Goal: Information Seeking & Learning: Find contact information

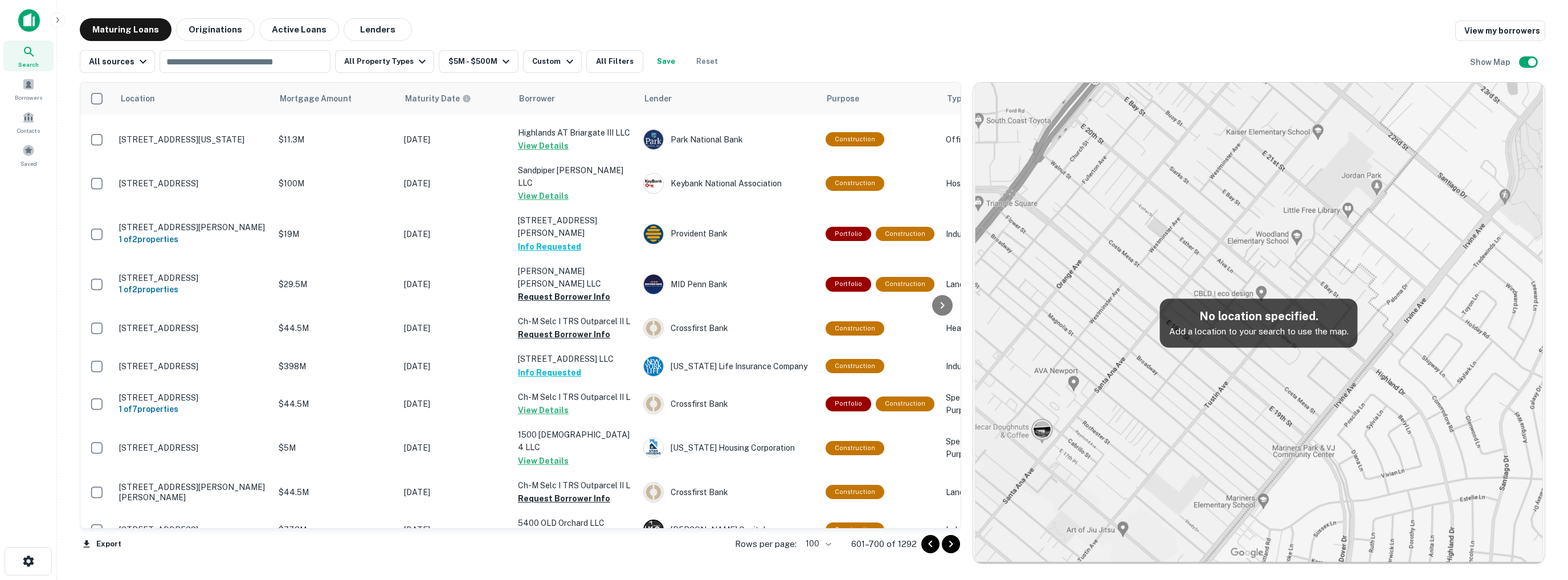
scroll to position [1368, 0]
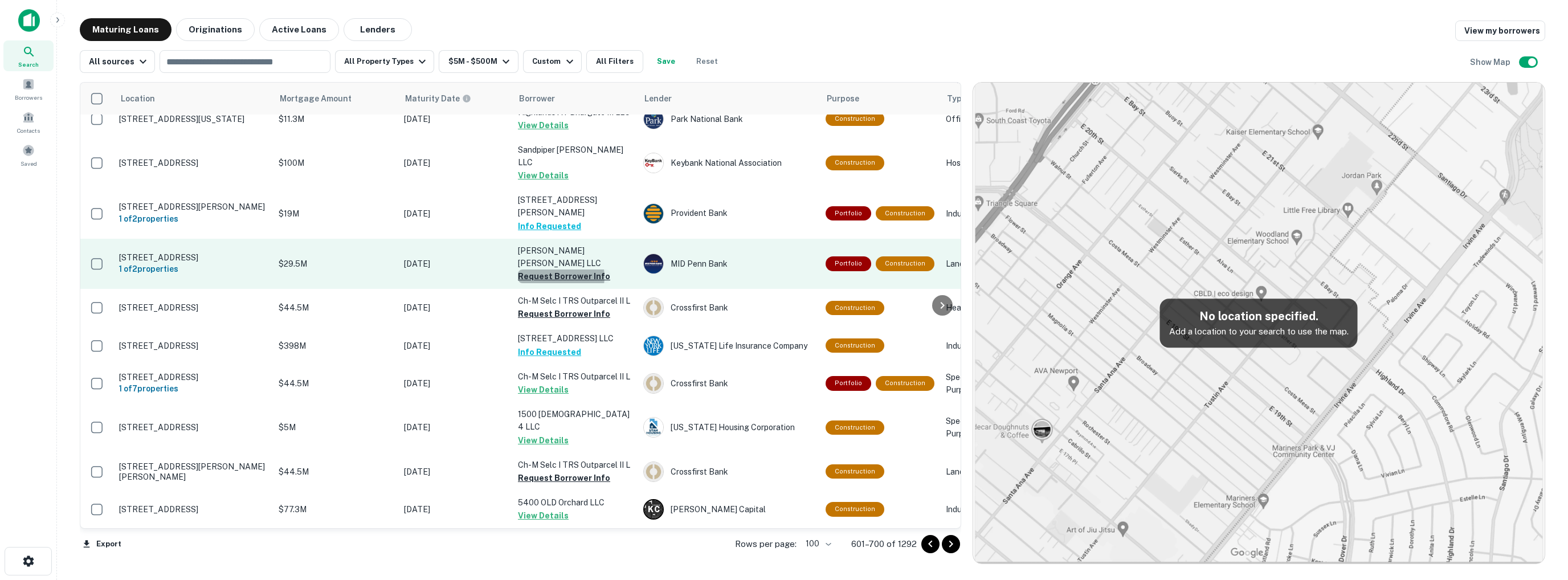
click at [556, 273] on button "Request Borrower Info" at bounding box center [564, 276] width 93 height 13
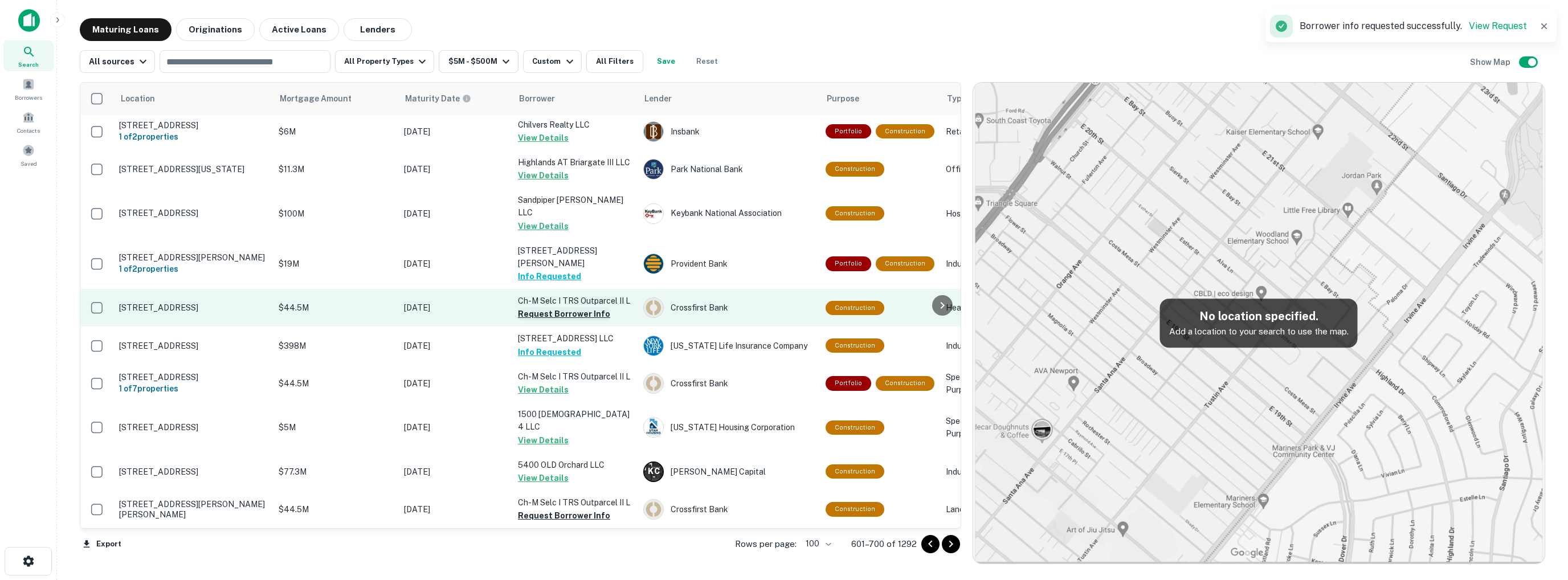
scroll to position [1361, 0]
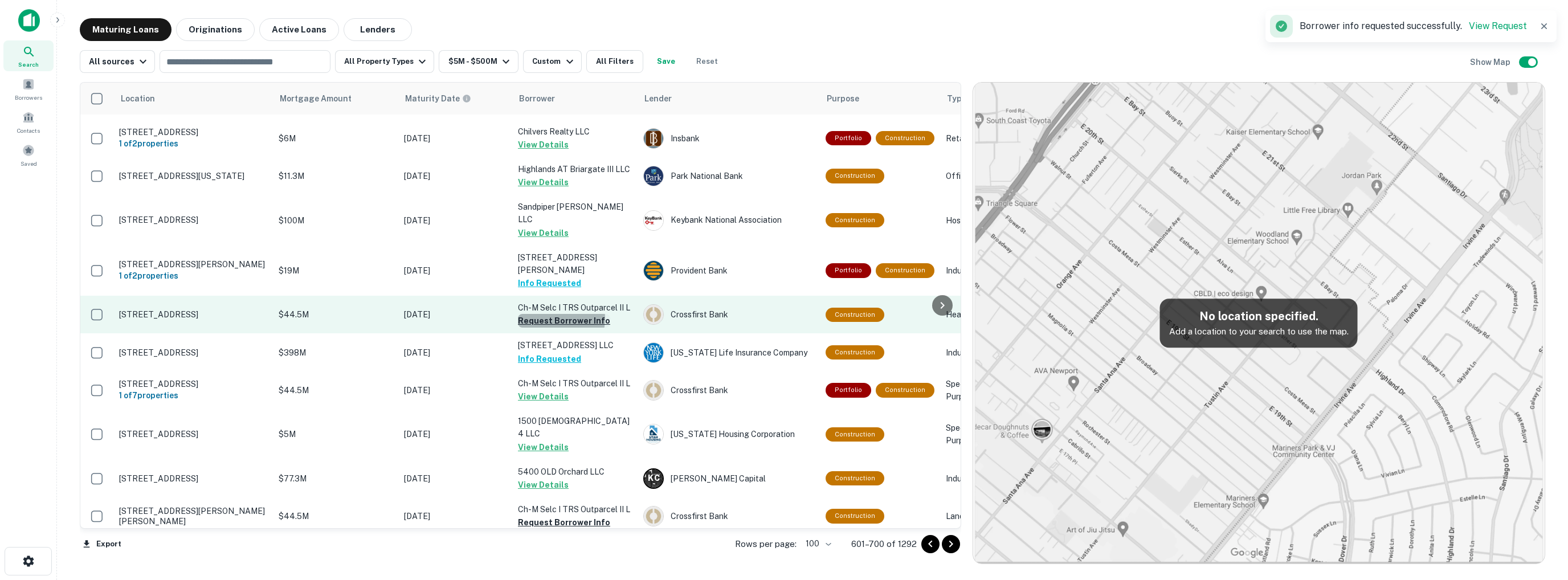
click at [552, 315] on button "Request Borrower Info" at bounding box center [564, 320] width 93 height 13
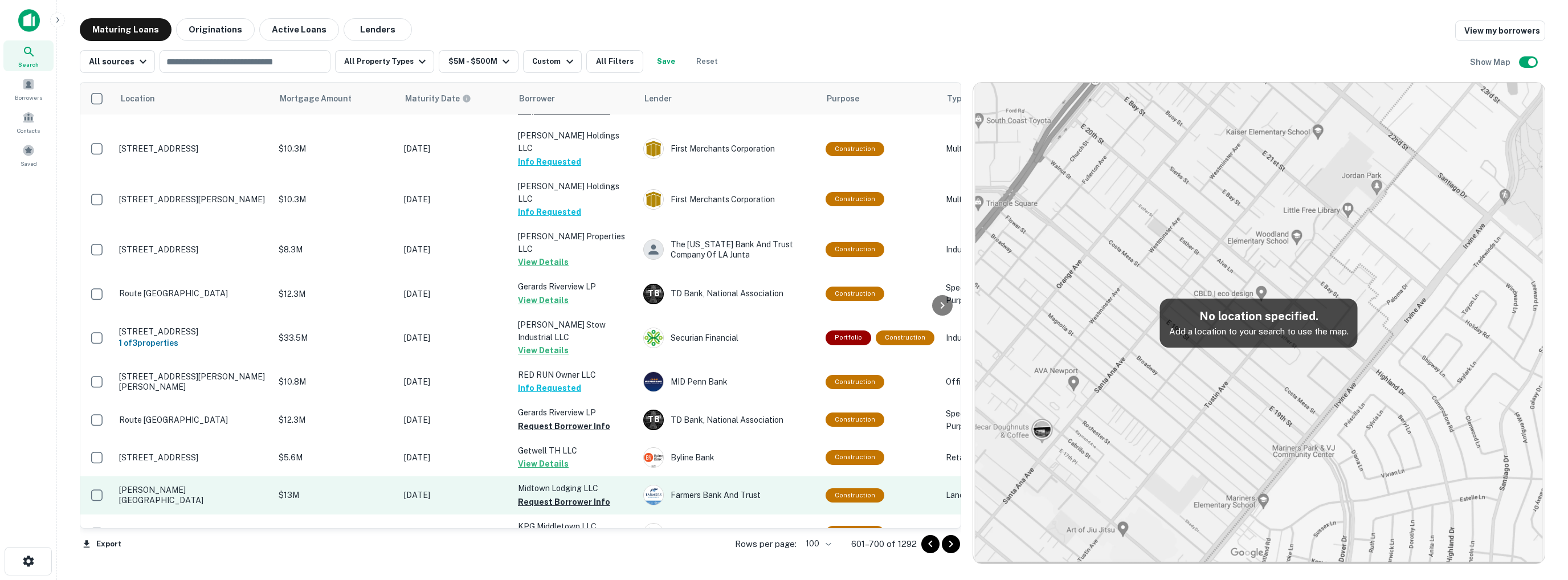
scroll to position [2729, 0]
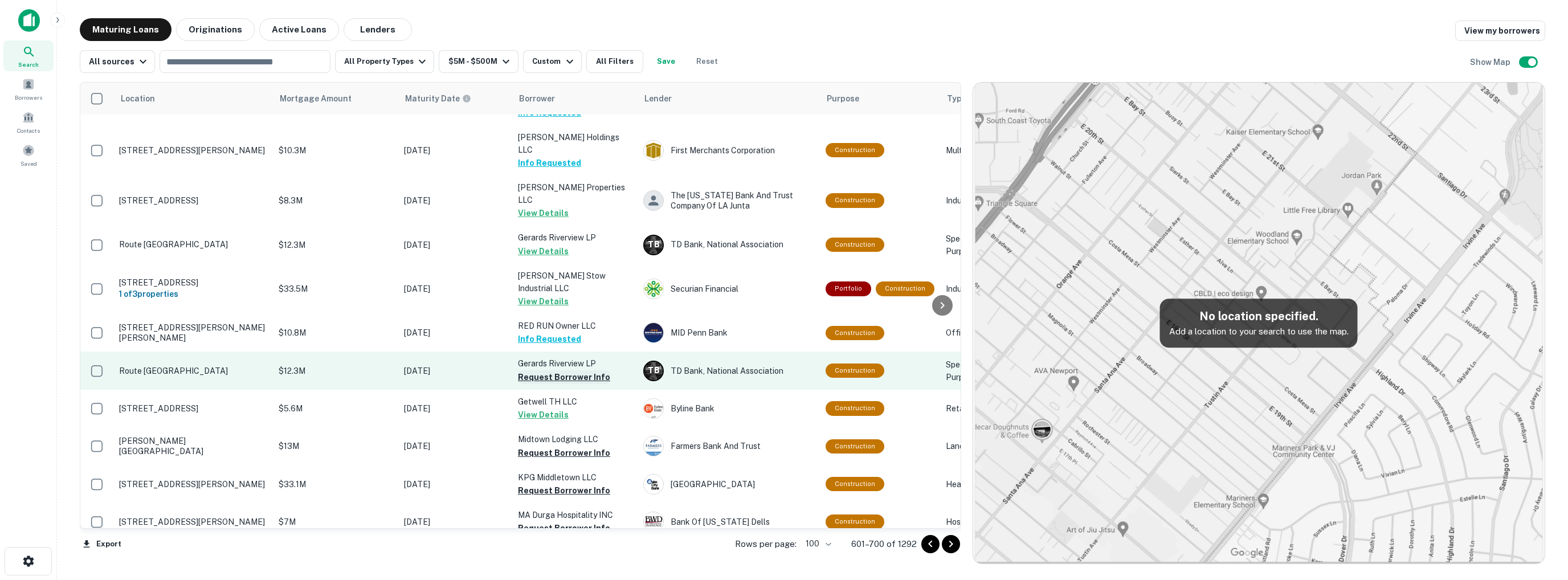
click at [572, 371] on button "Request Borrower Info" at bounding box center [564, 377] width 93 height 13
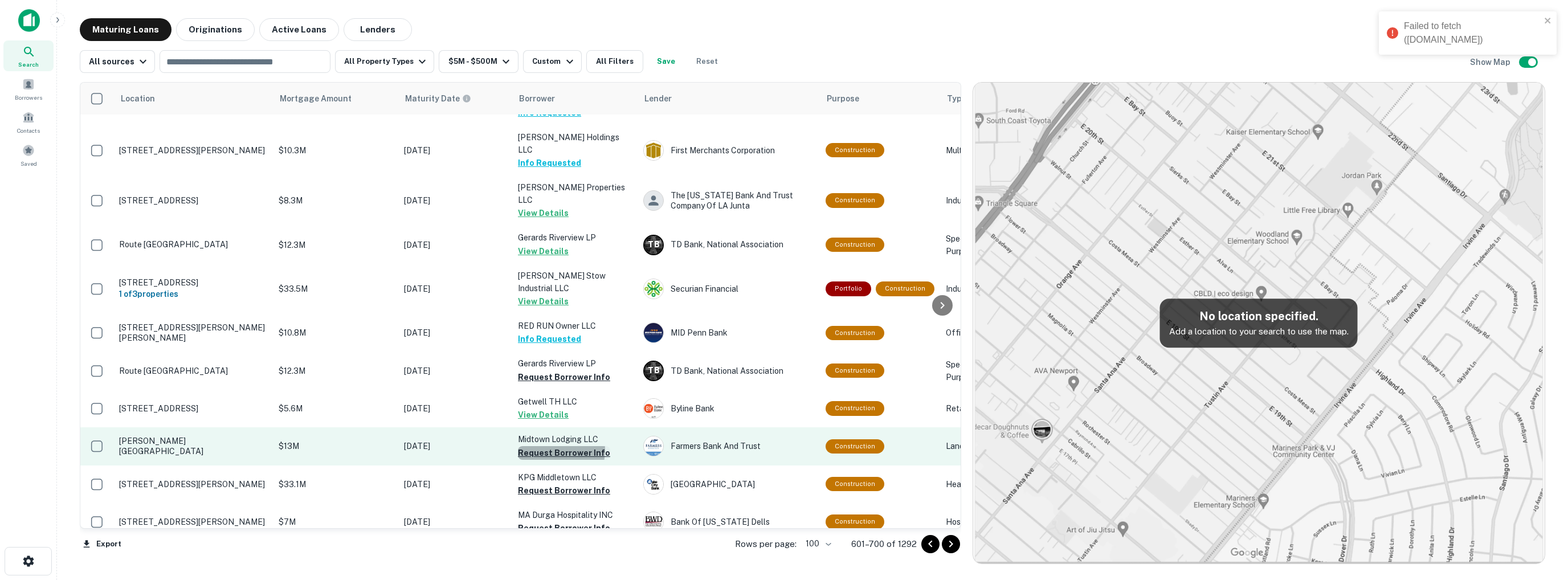
click at [550, 446] on button "Request Borrower Info" at bounding box center [564, 452] width 93 height 13
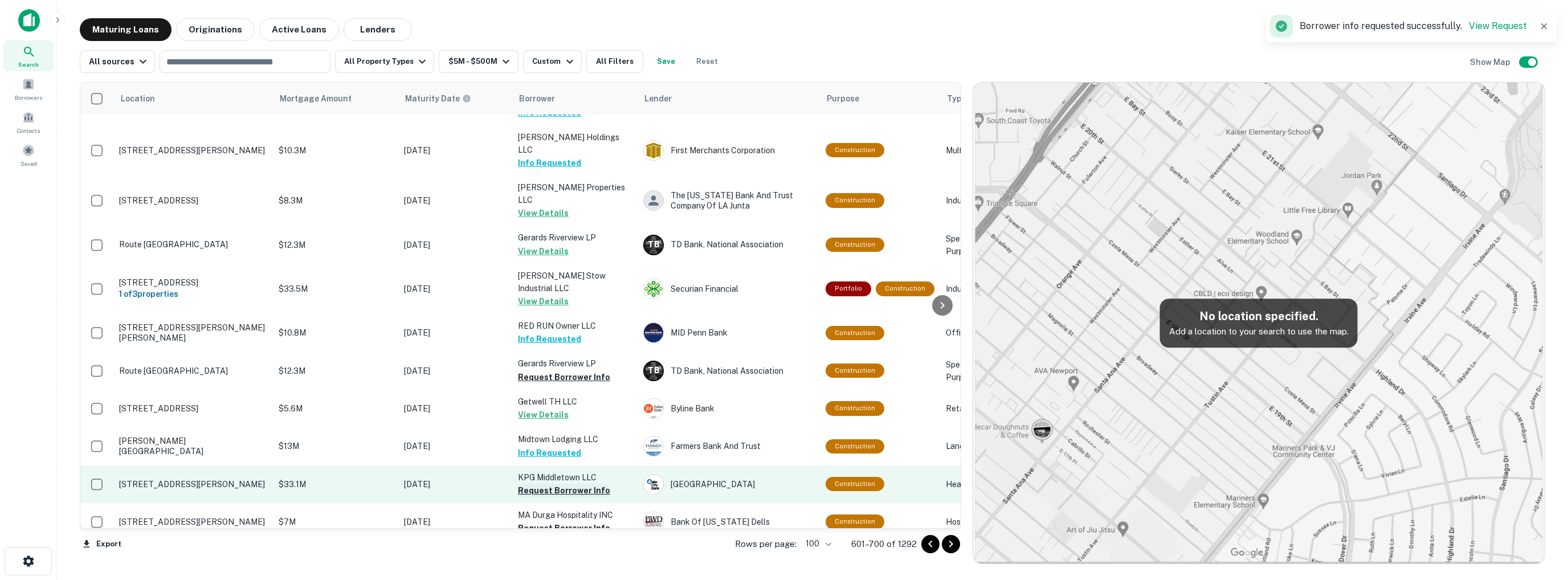
click at [549, 484] on button "Request Borrower Info" at bounding box center [564, 490] width 93 height 13
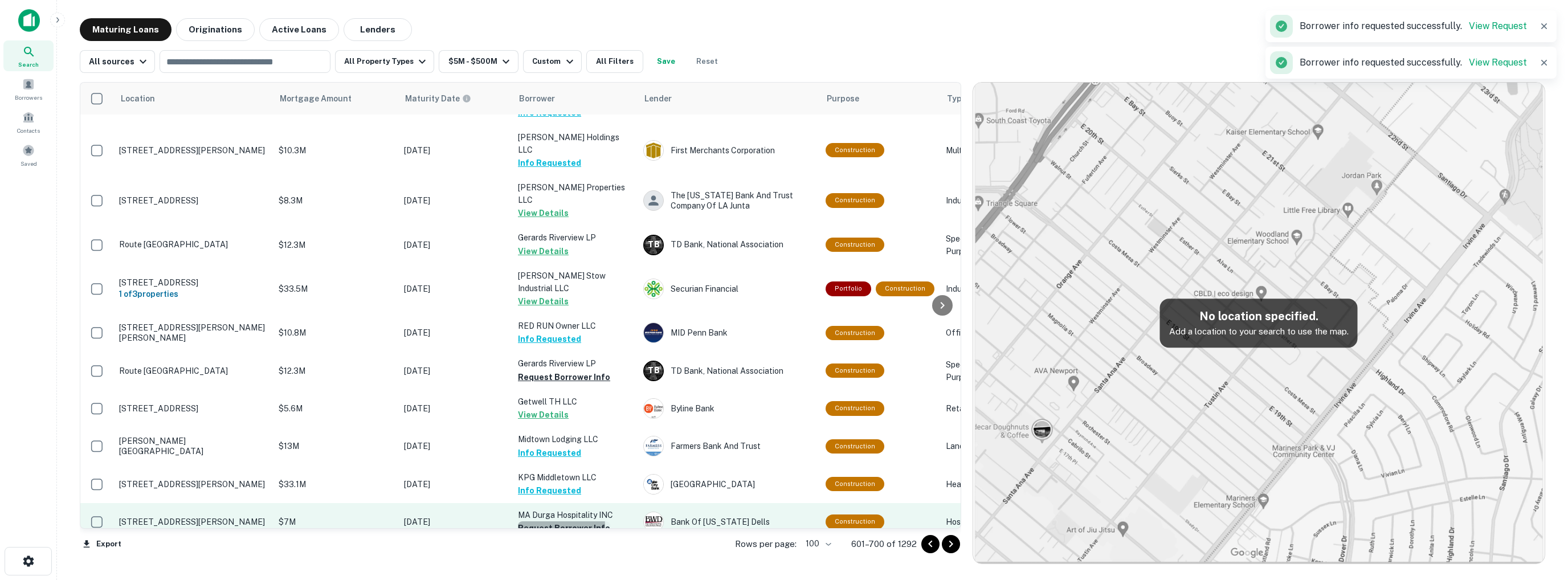
click at [553, 521] on button "Request Borrower Info" at bounding box center [564, 528] width 93 height 13
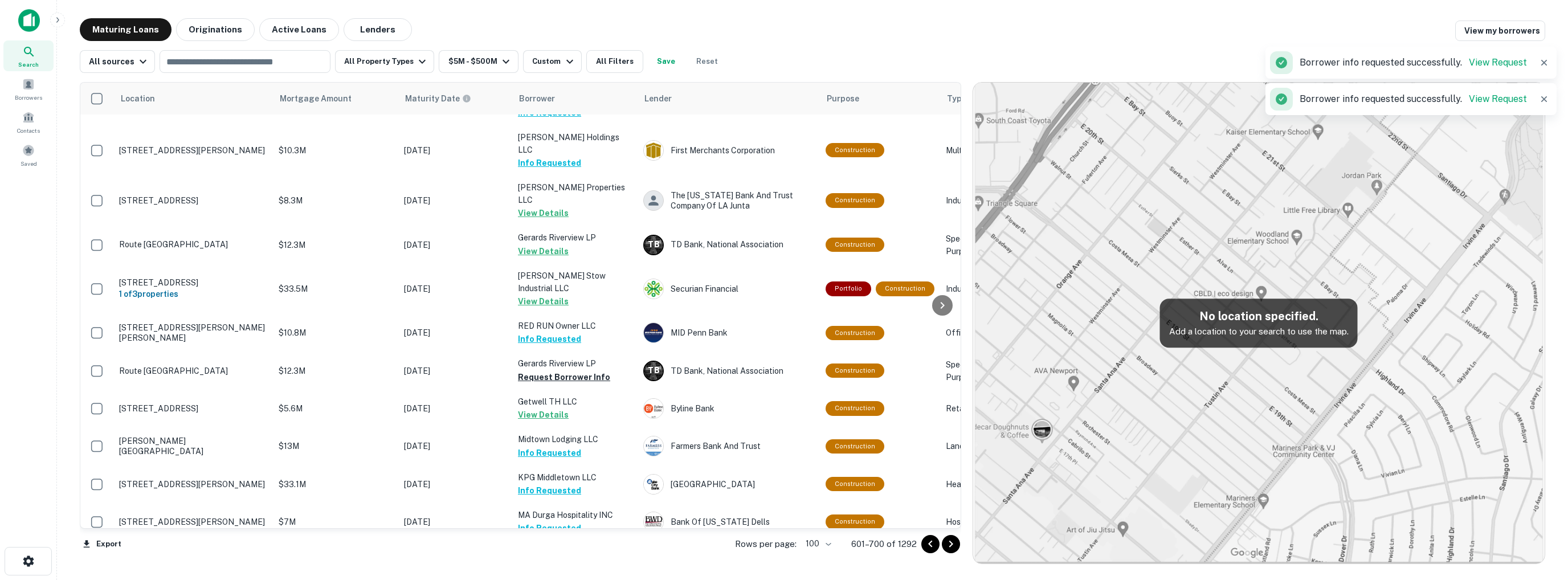
click at [559, 559] on button "Request Borrower Info" at bounding box center [564, 566] width 93 height 13
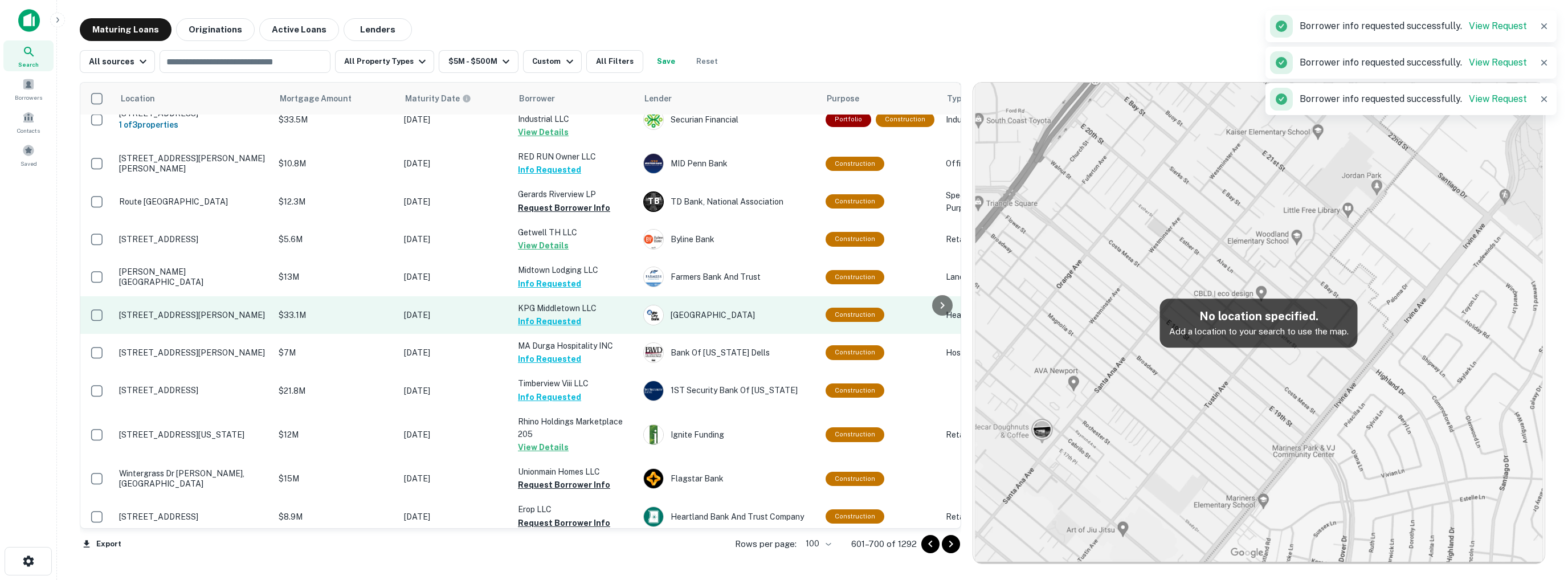
scroll to position [2900, 0]
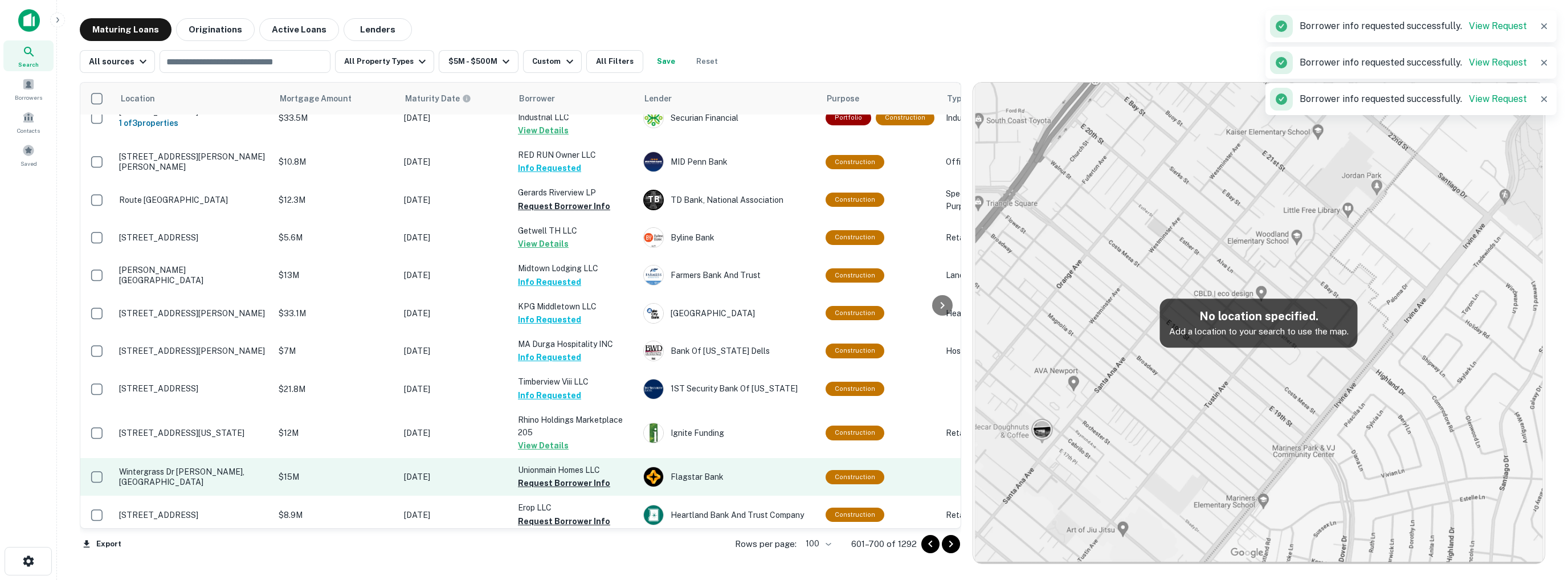
click at [540, 458] on td "Unionmain Homes LLC Request Borrower Info" at bounding box center [575, 476] width 125 height 37
click at [540, 476] on button "Request Borrower Info" at bounding box center [564, 483] width 93 height 13
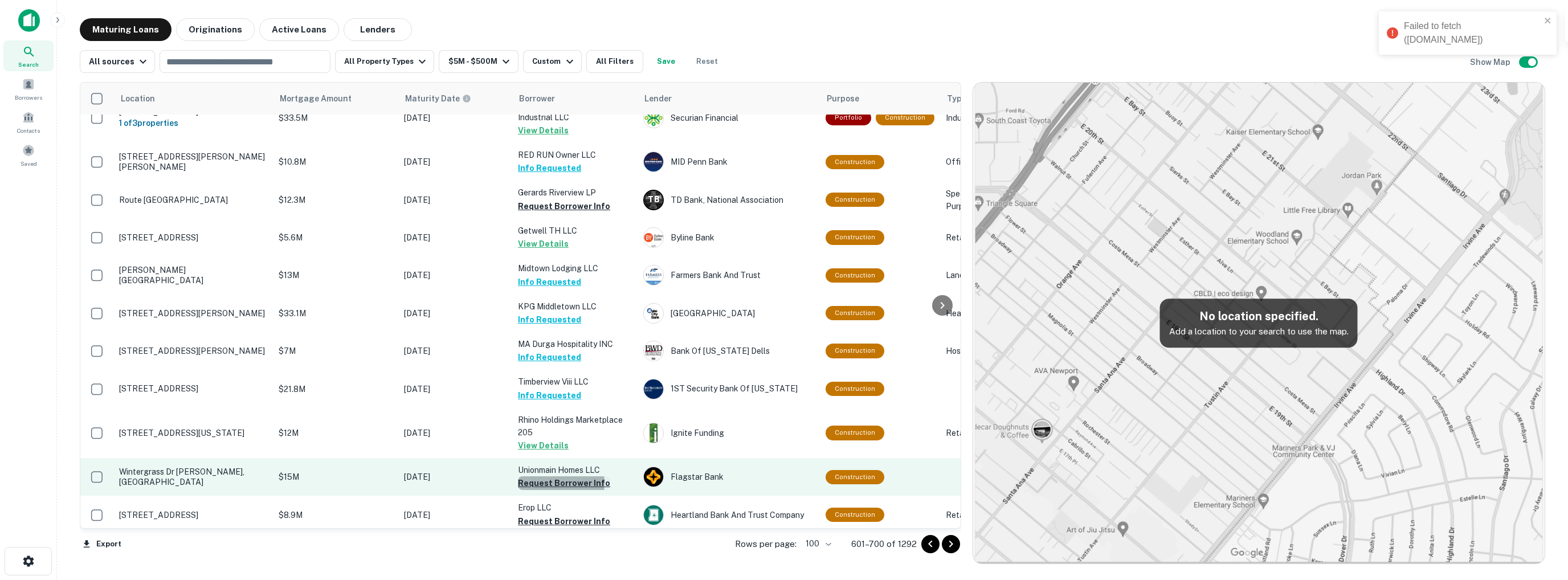
click at [547, 476] on button "Request Borrower Info" at bounding box center [564, 483] width 93 height 13
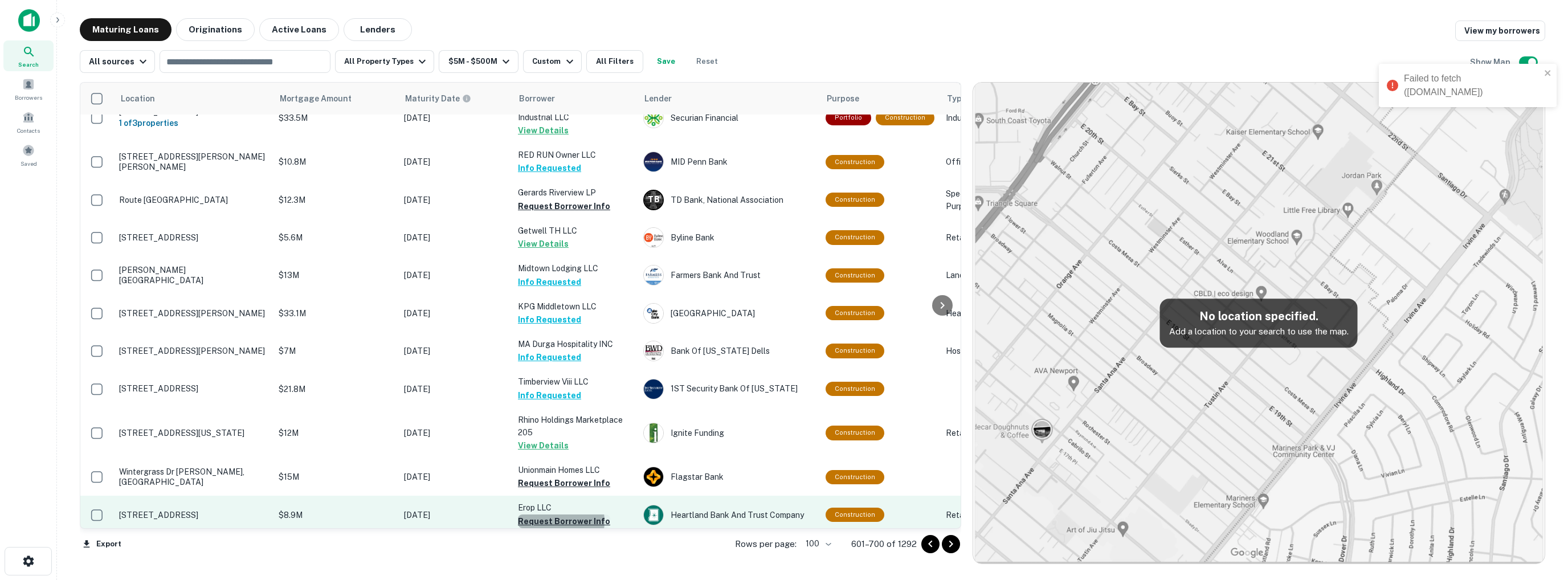
click at [549, 515] on button "Request Borrower Info" at bounding box center [564, 521] width 93 height 13
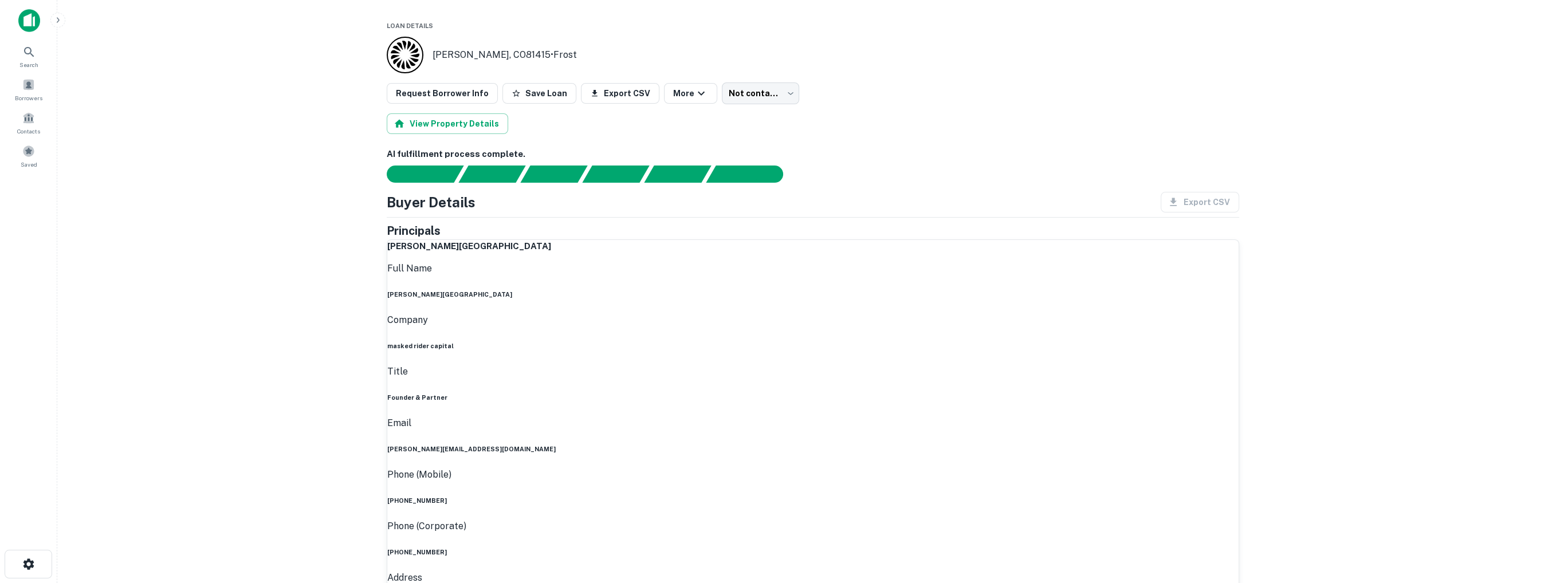
click at [33, 19] on img at bounding box center [29, 21] width 22 height 23
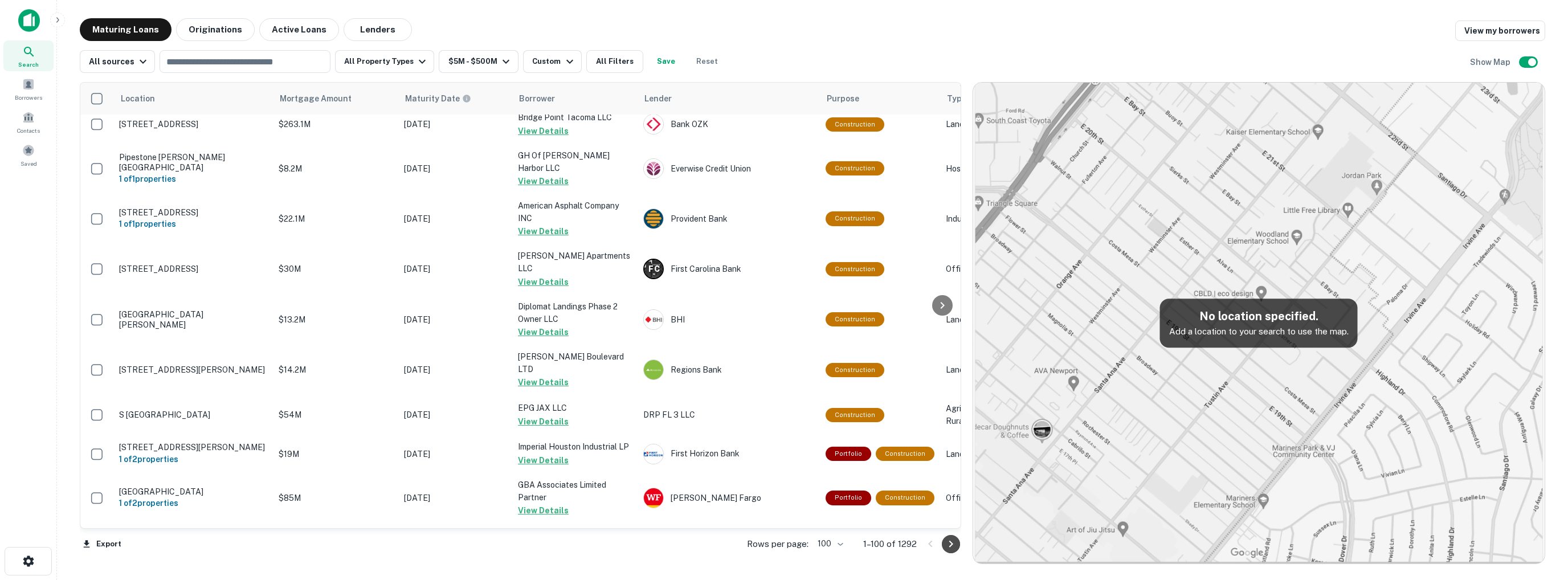
click at [952, 541] on icon "Go to next page" at bounding box center [951, 544] width 13 height 13
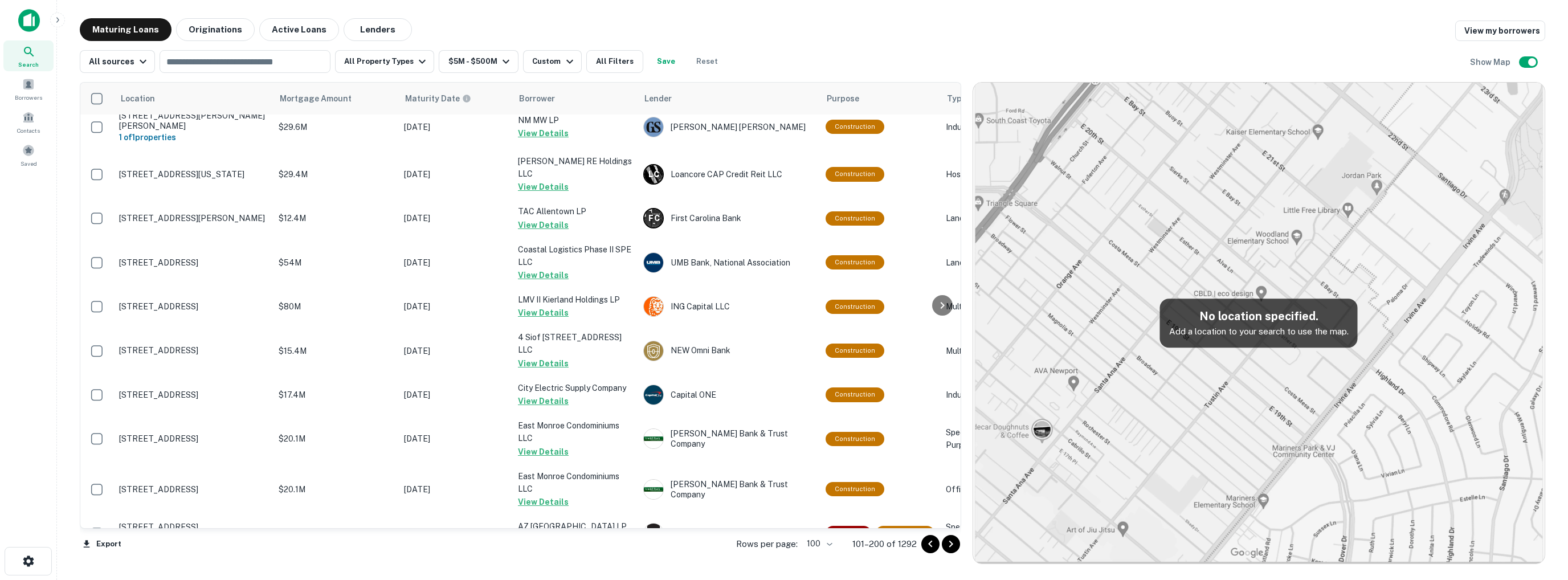
click at [929, 541] on icon "Go to previous page" at bounding box center [930, 544] width 13 height 13
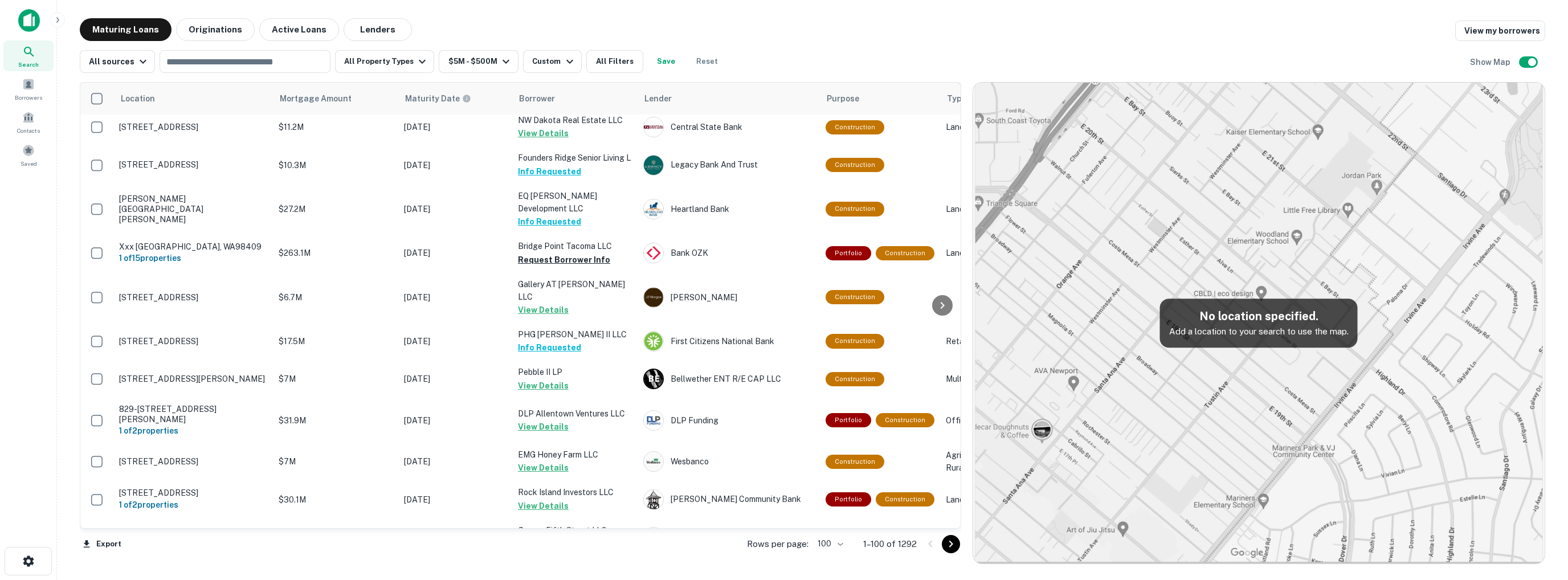
scroll to position [1767, 0]
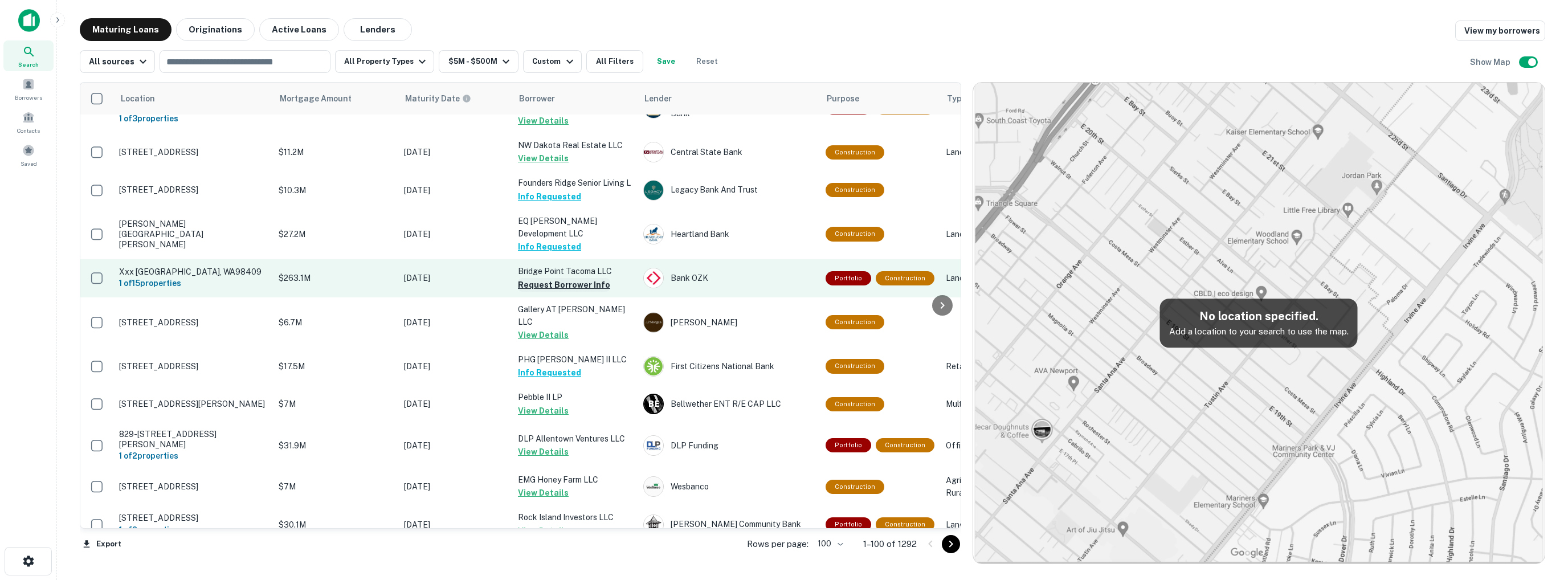
click at [554, 278] on button "Request Borrower Info" at bounding box center [564, 284] width 93 height 13
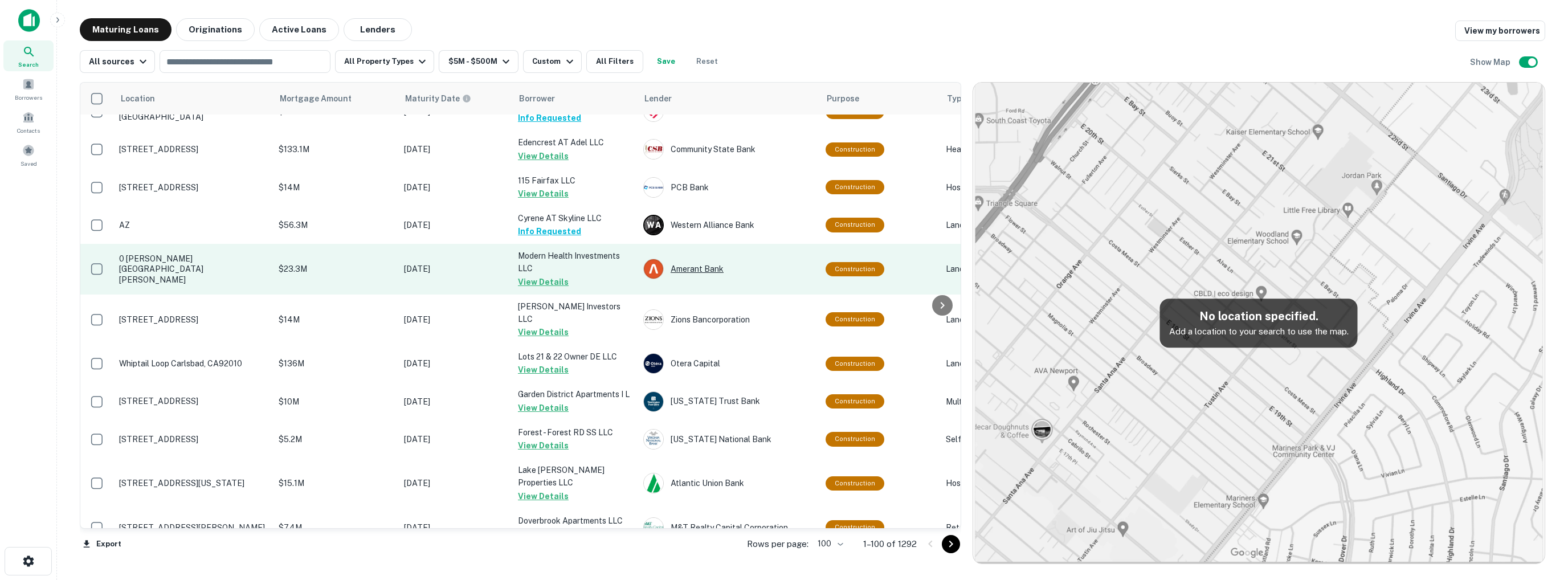
scroll to position [3599, 0]
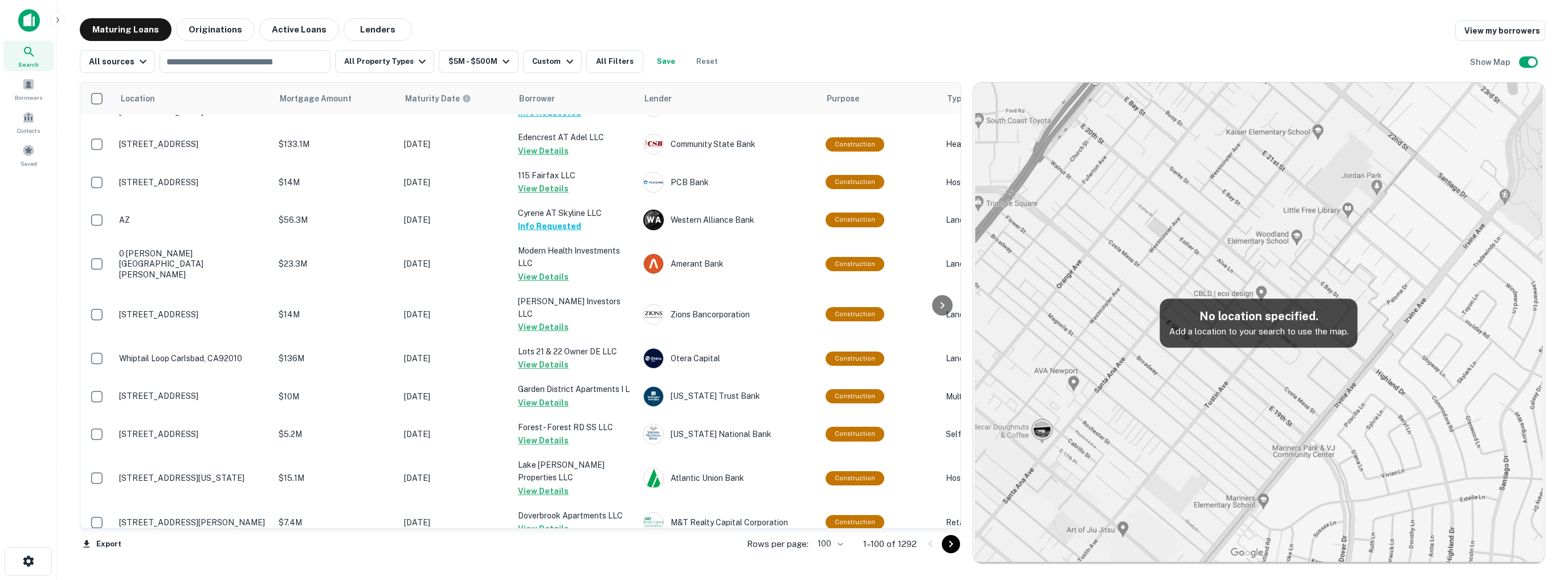
click at [951, 543] on icon "Go to next page" at bounding box center [951, 544] width 13 height 13
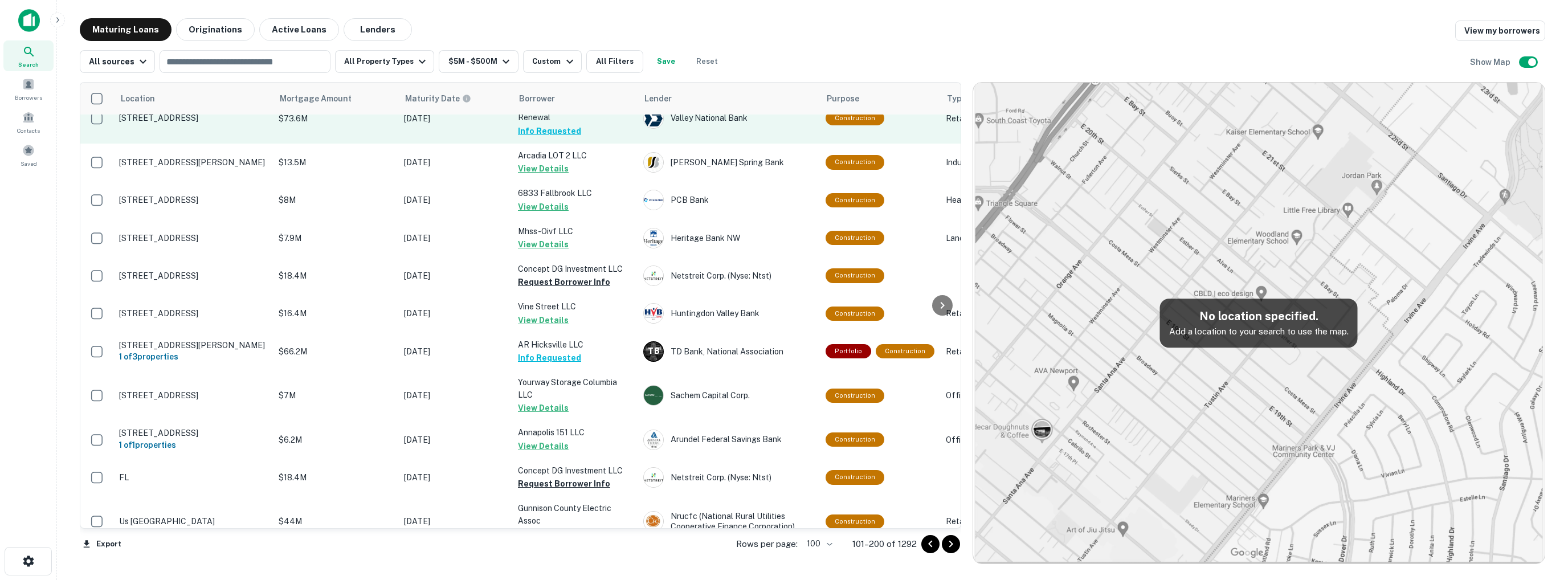
scroll to position [2108, 0]
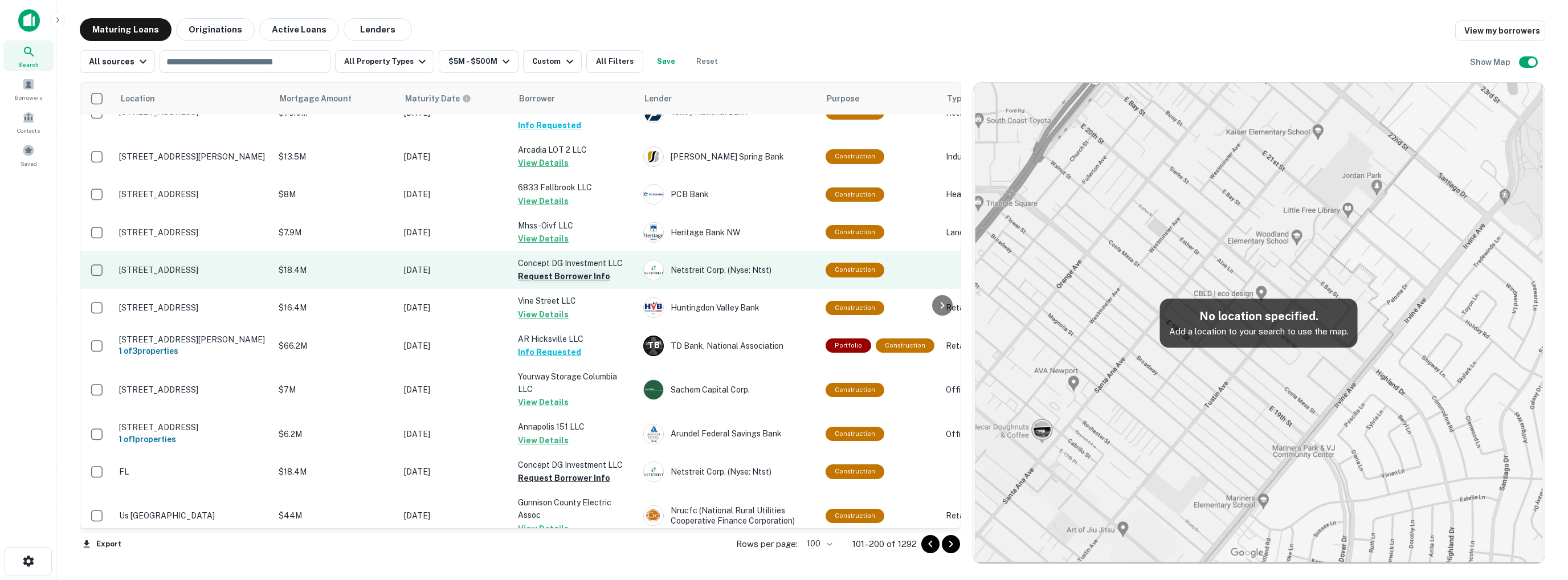
click at [572, 269] on button "Request Borrower Info" at bounding box center [564, 276] width 93 height 13
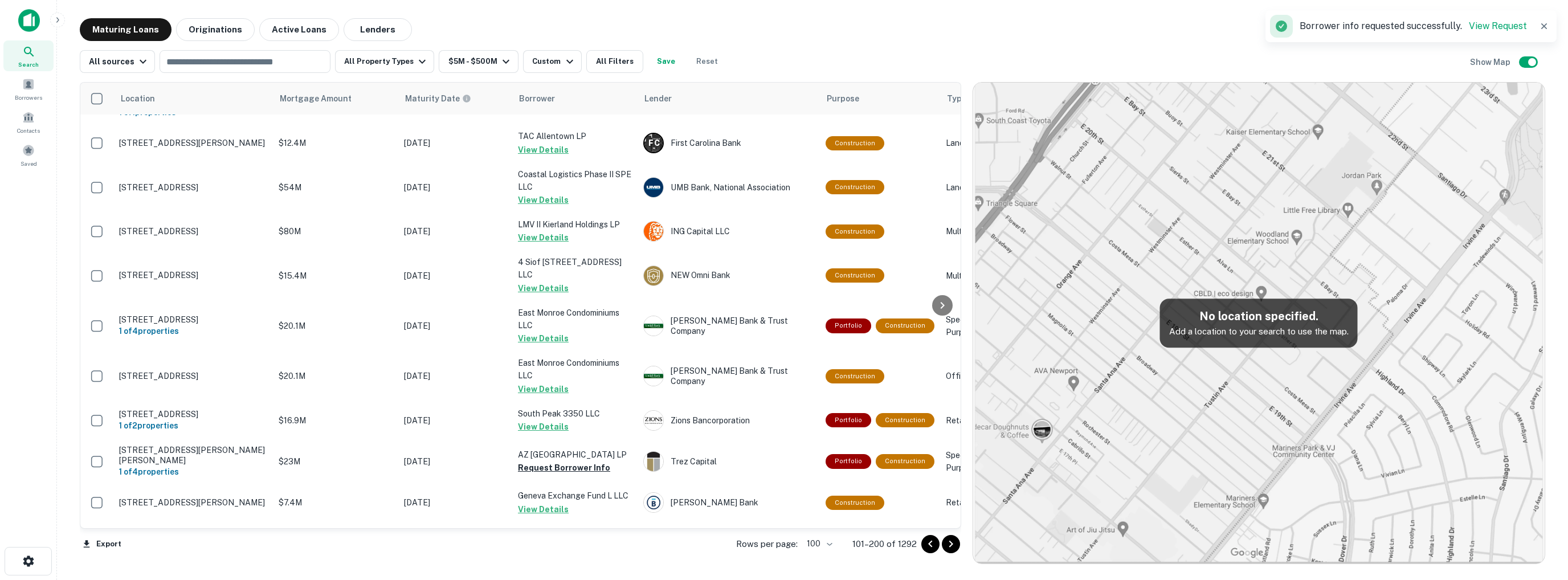
scroll to position [2622, 0]
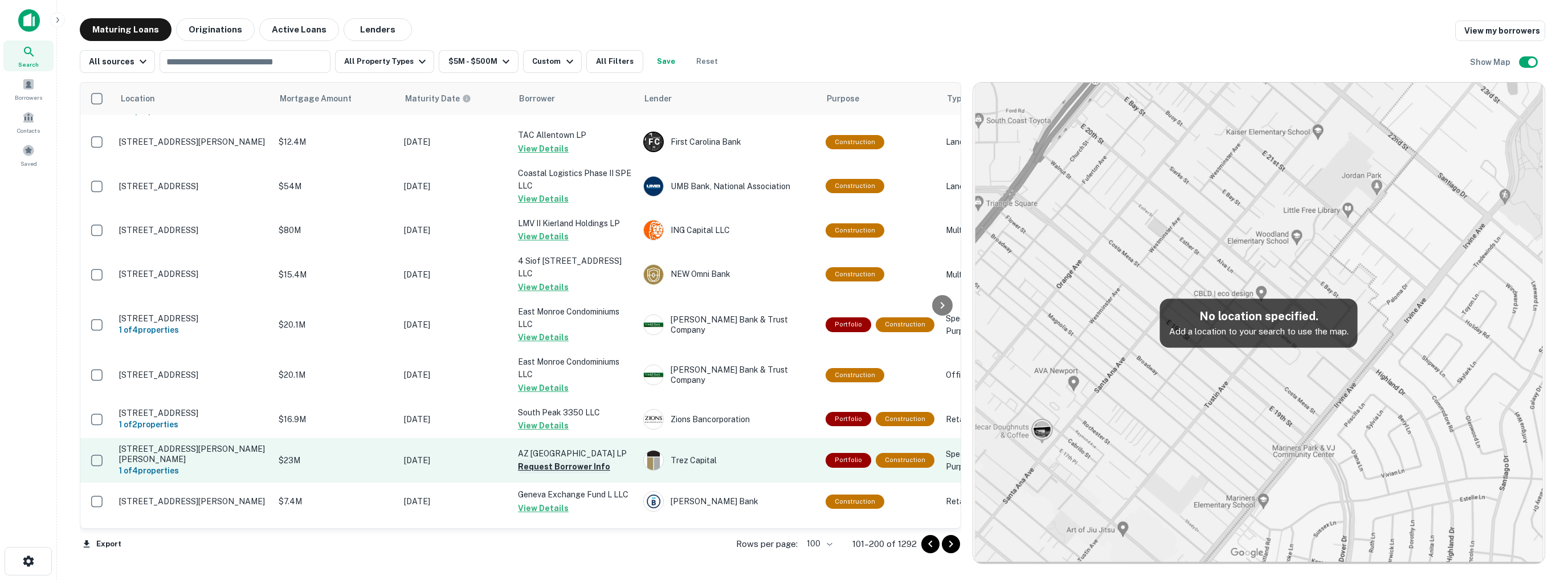
click at [558, 460] on button "Request Borrower Info" at bounding box center [564, 466] width 93 height 13
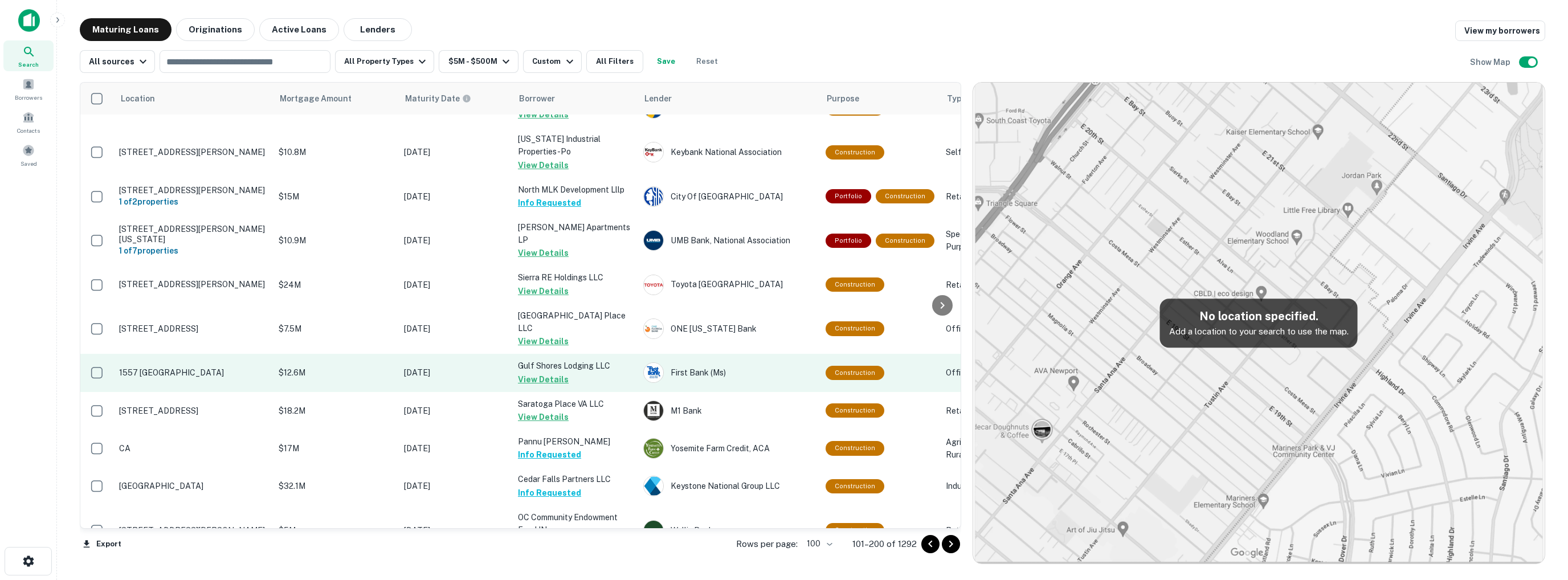
scroll to position [3627, 0]
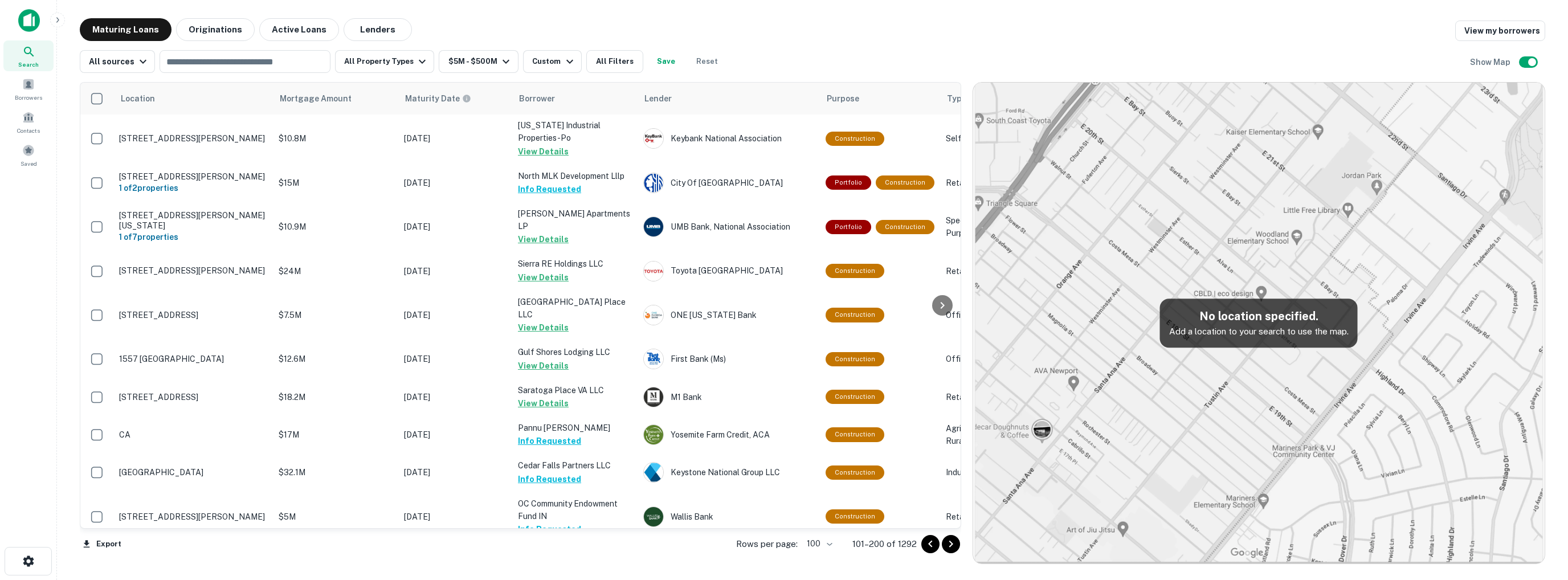
click at [950, 543] on icon "Go to next page" at bounding box center [951, 544] width 13 height 13
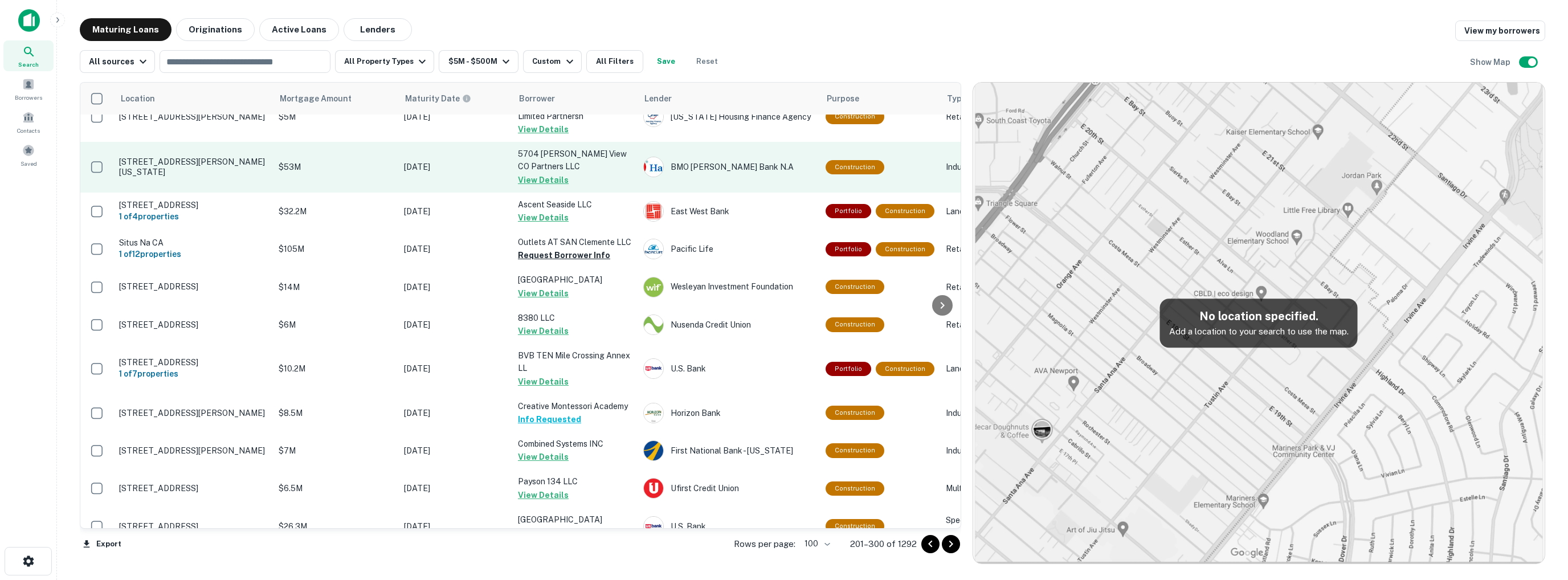
scroll to position [570, 0]
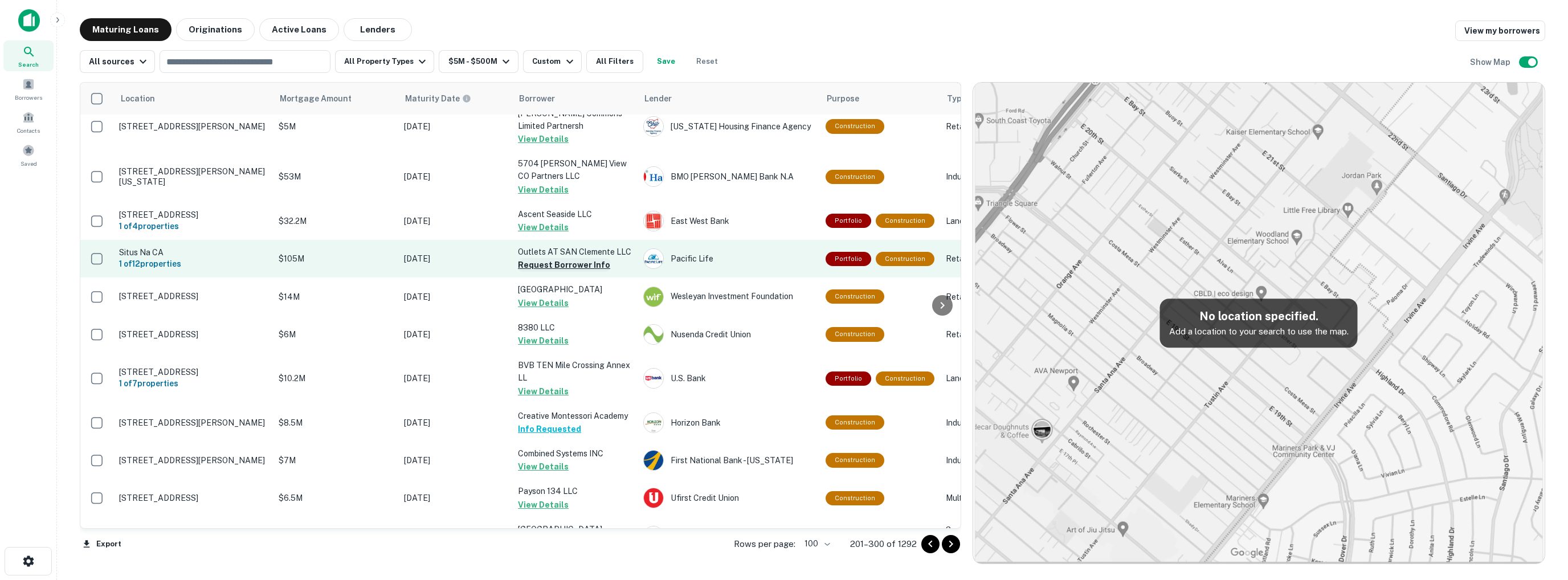
click at [568, 261] on button "Request Borrower Info" at bounding box center [564, 265] width 93 height 13
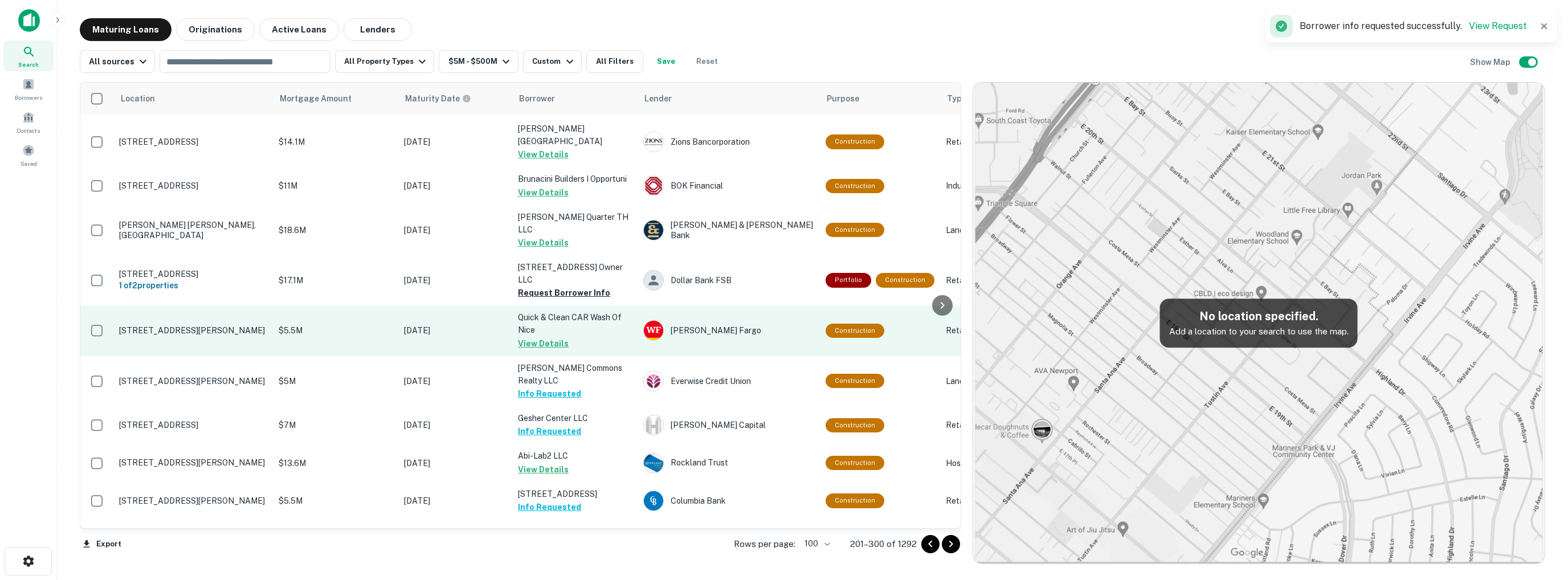
scroll to position [1494, 0]
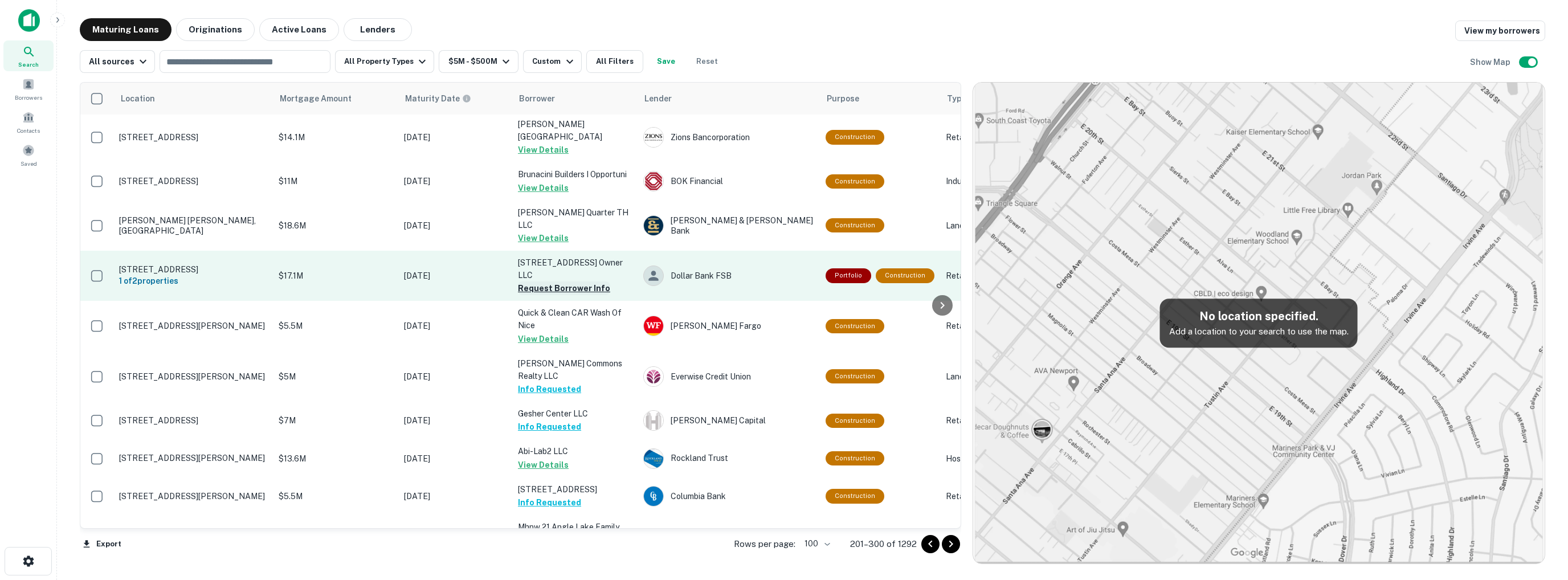
click at [570, 281] on button "Request Borrower Info" at bounding box center [564, 288] width 93 height 13
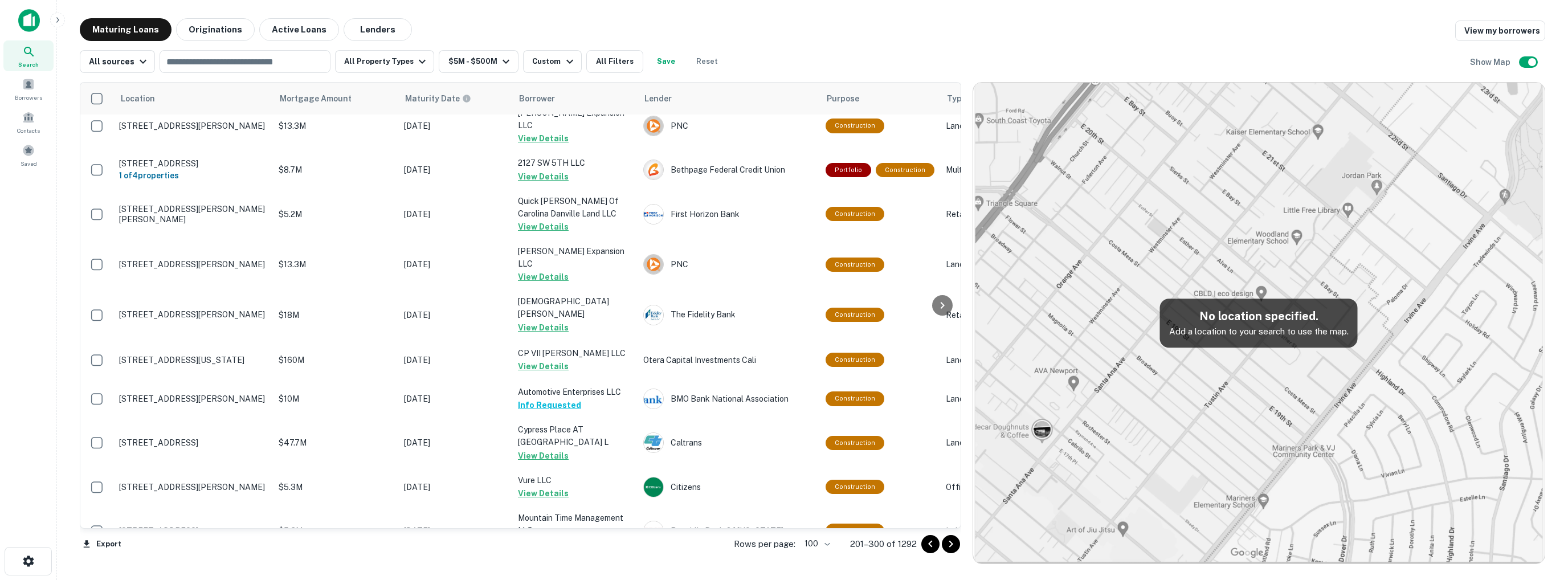
scroll to position [3732, 0]
click at [952, 544] on icon "Go to next page" at bounding box center [951, 544] width 4 height 7
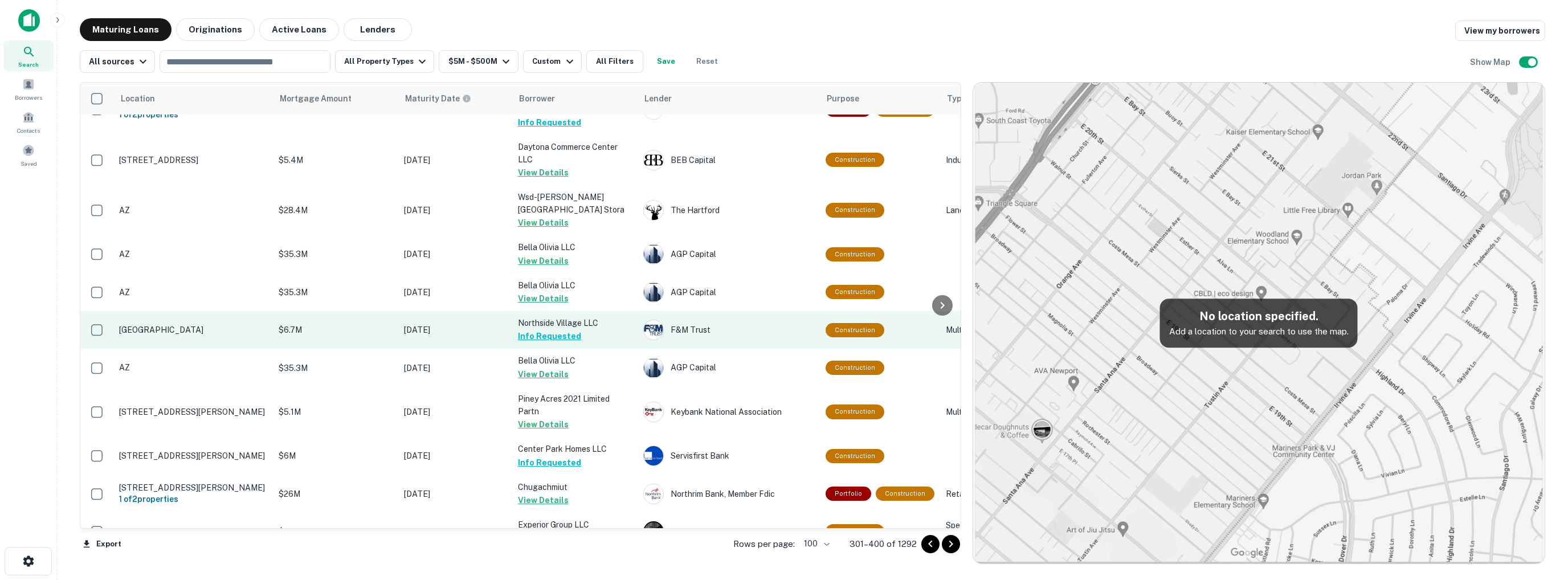
scroll to position [3714, 0]
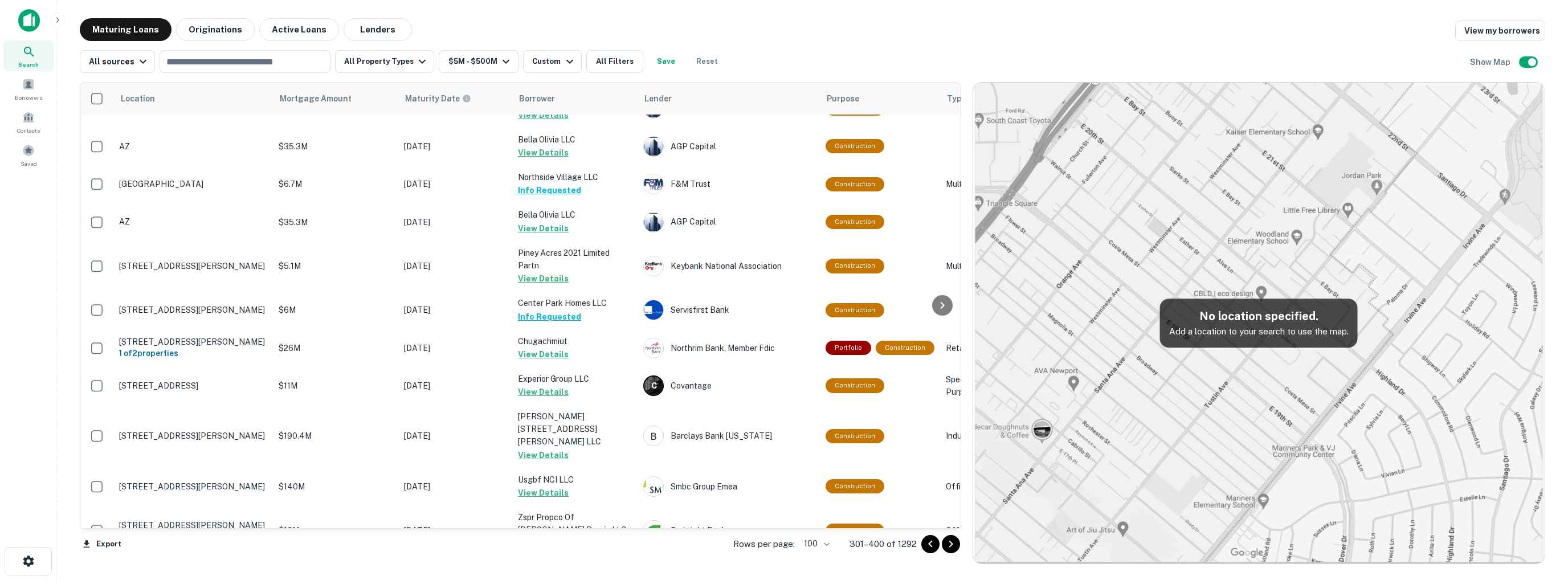
click at [954, 546] on icon "Go to next page" at bounding box center [951, 544] width 13 height 13
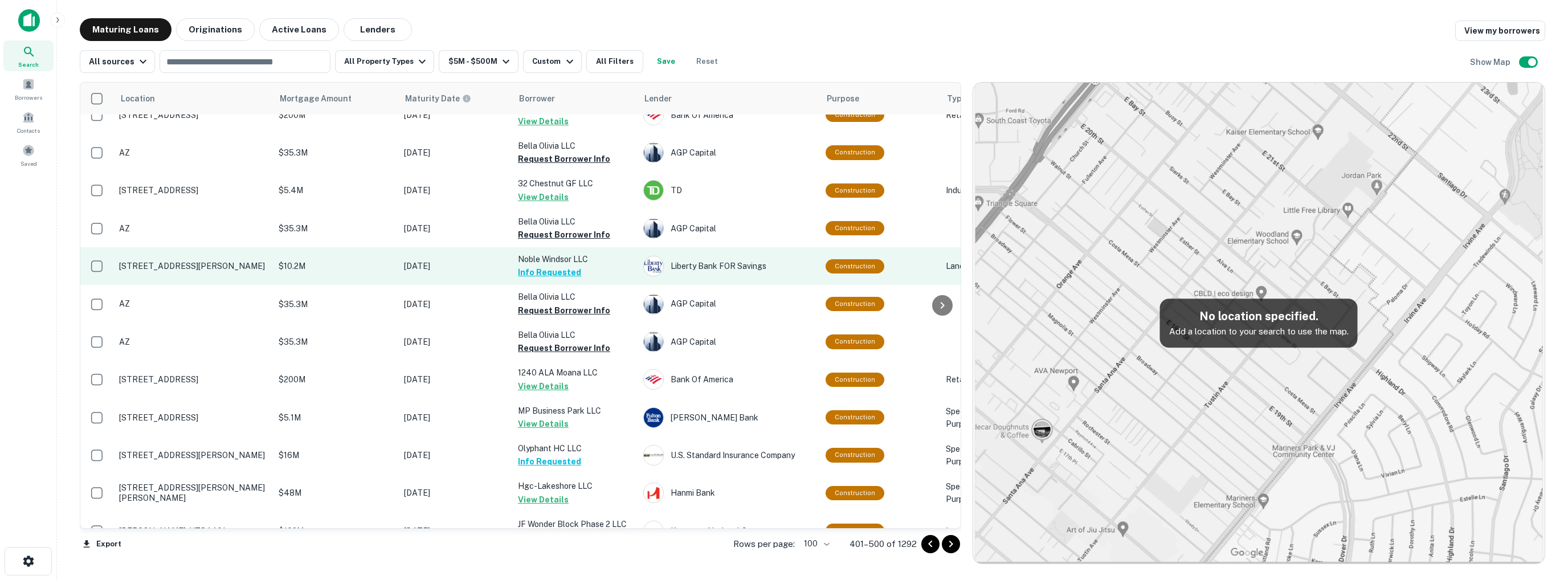
scroll to position [171, 0]
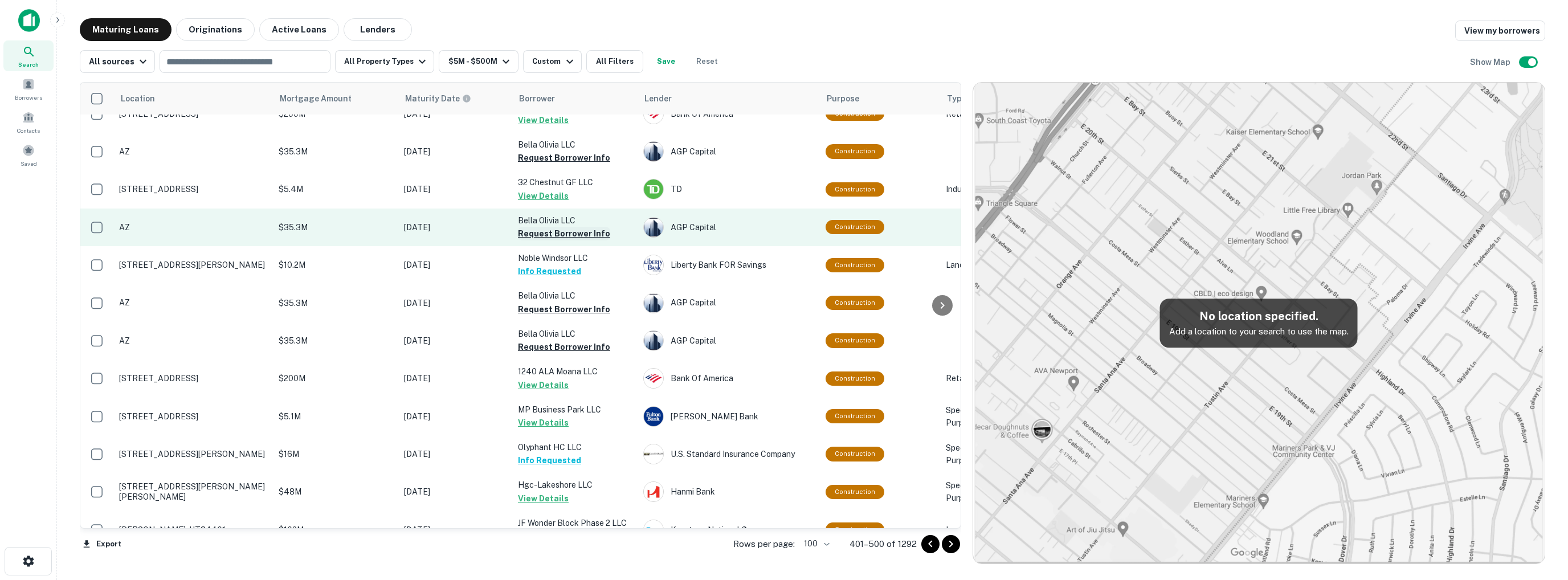
click at [549, 234] on button "Request Borrower Info" at bounding box center [564, 233] width 93 height 13
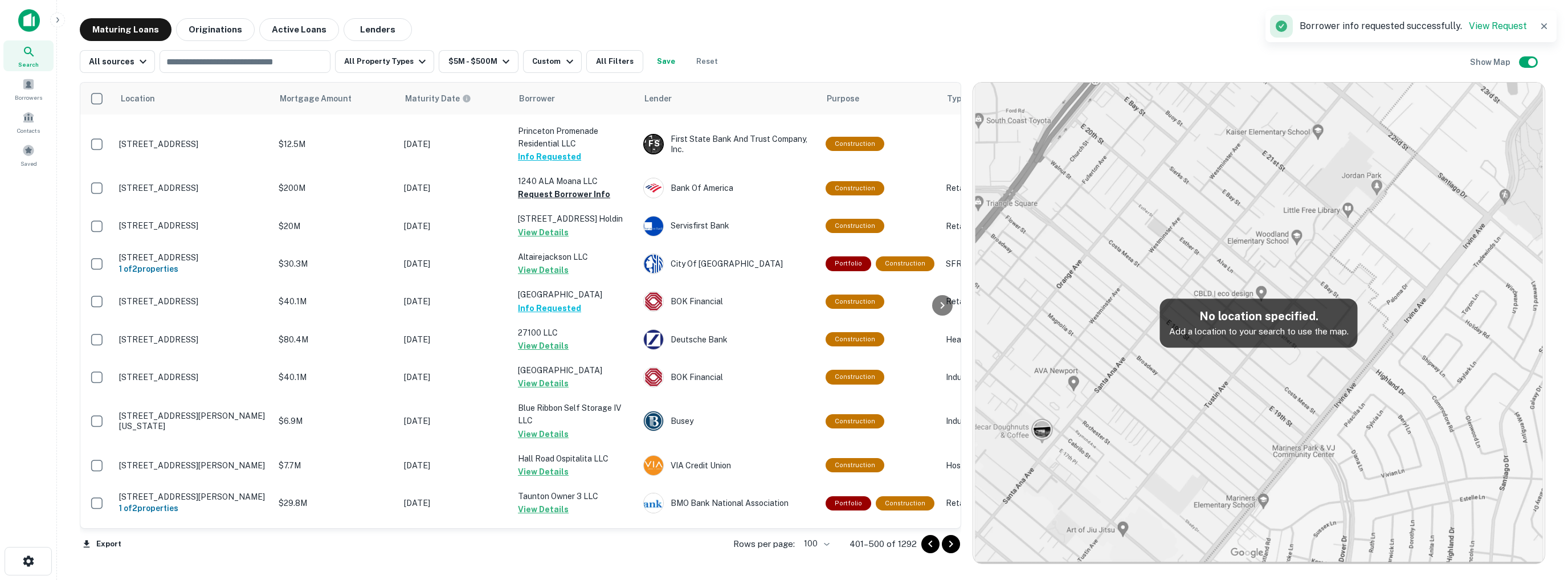
scroll to position [1253, 0]
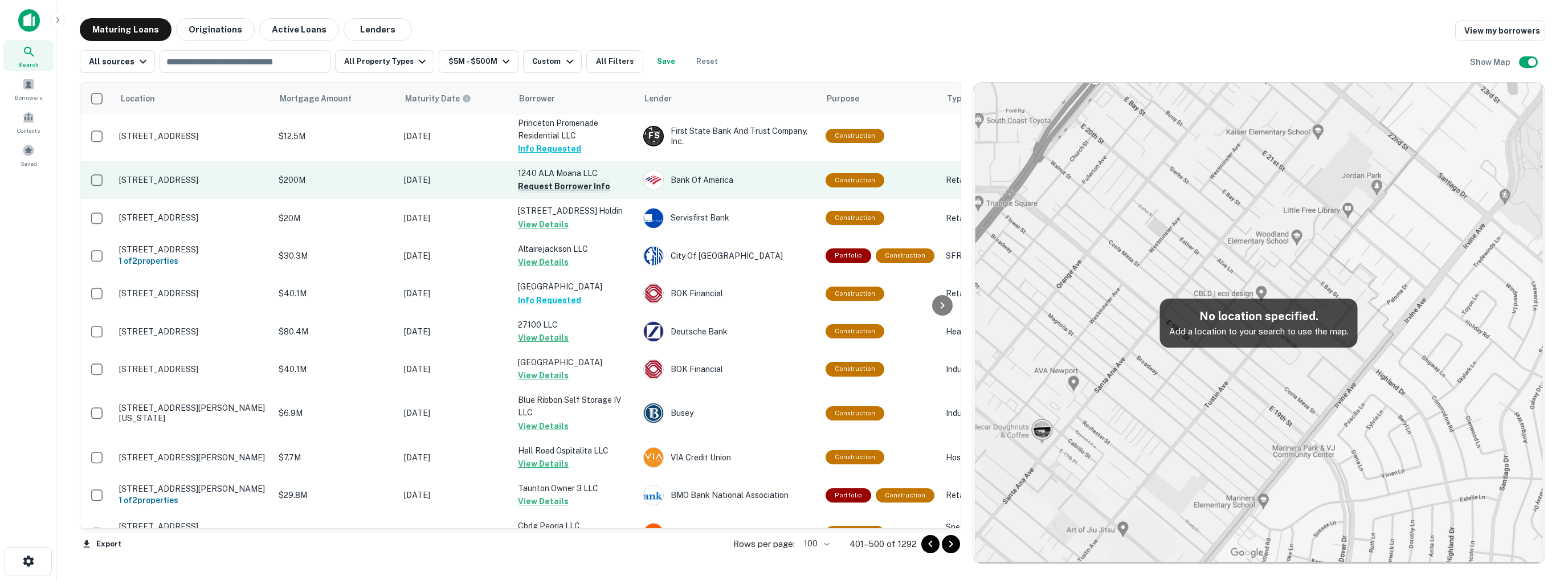
click at [551, 188] on button "Request Borrower Info" at bounding box center [564, 186] width 93 height 13
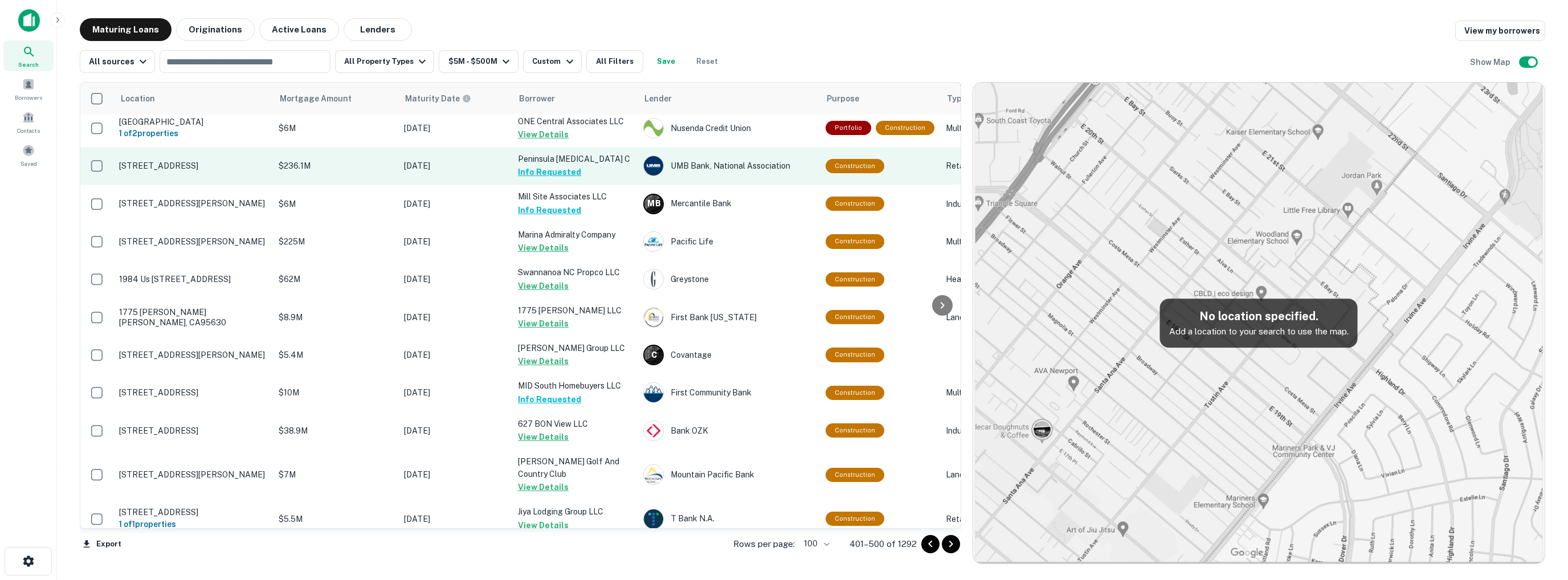
scroll to position [3596, 0]
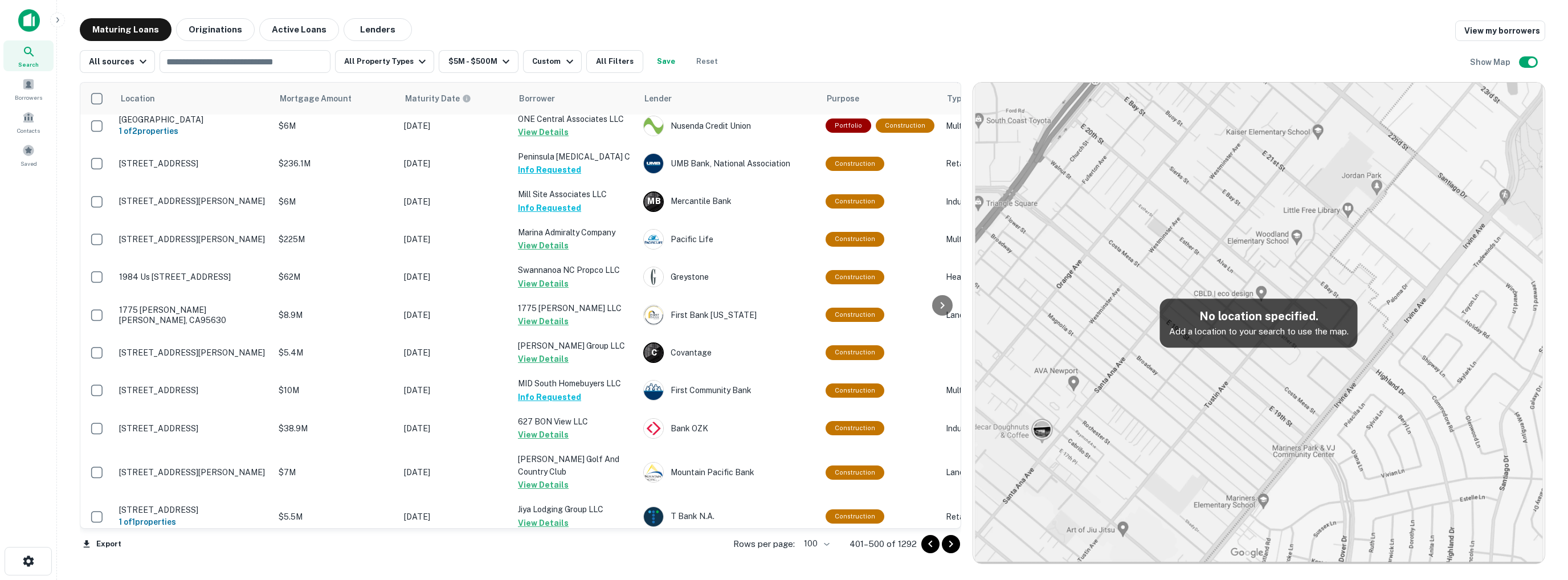
click at [952, 545] on icon "Go to next page" at bounding box center [951, 544] width 13 height 13
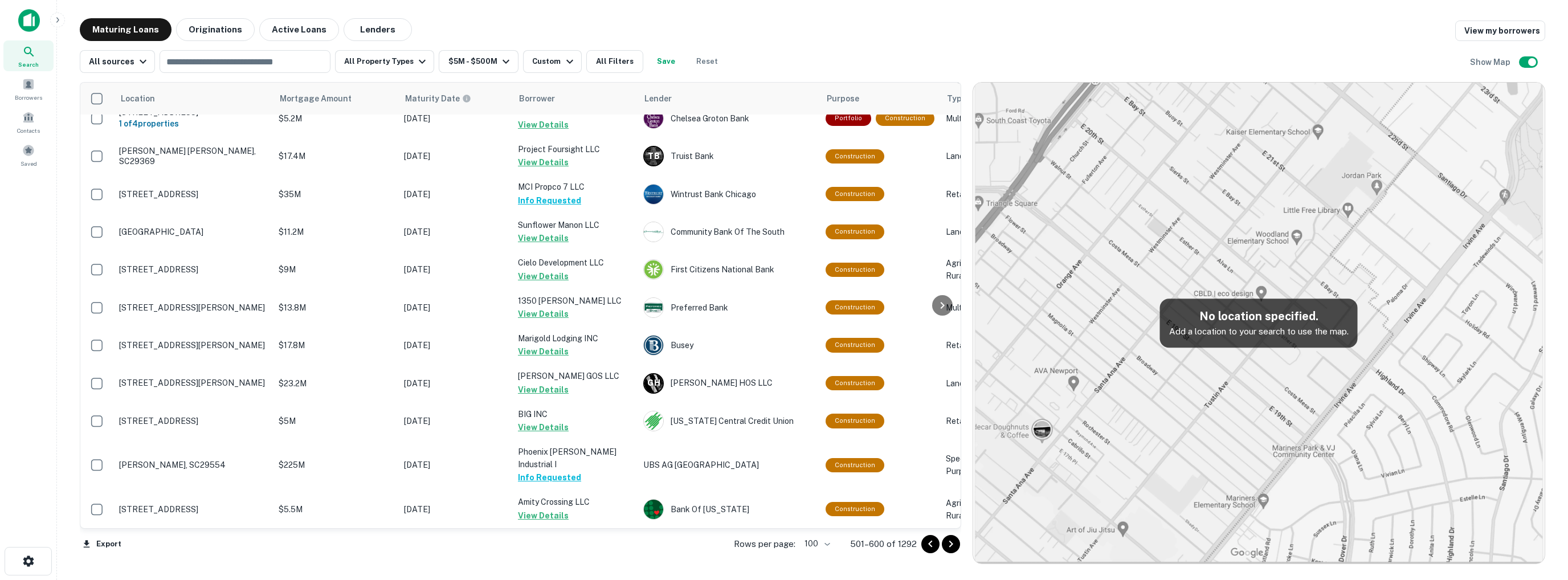
scroll to position [3698, 0]
click at [955, 543] on icon "Go to next page" at bounding box center [951, 544] width 13 height 13
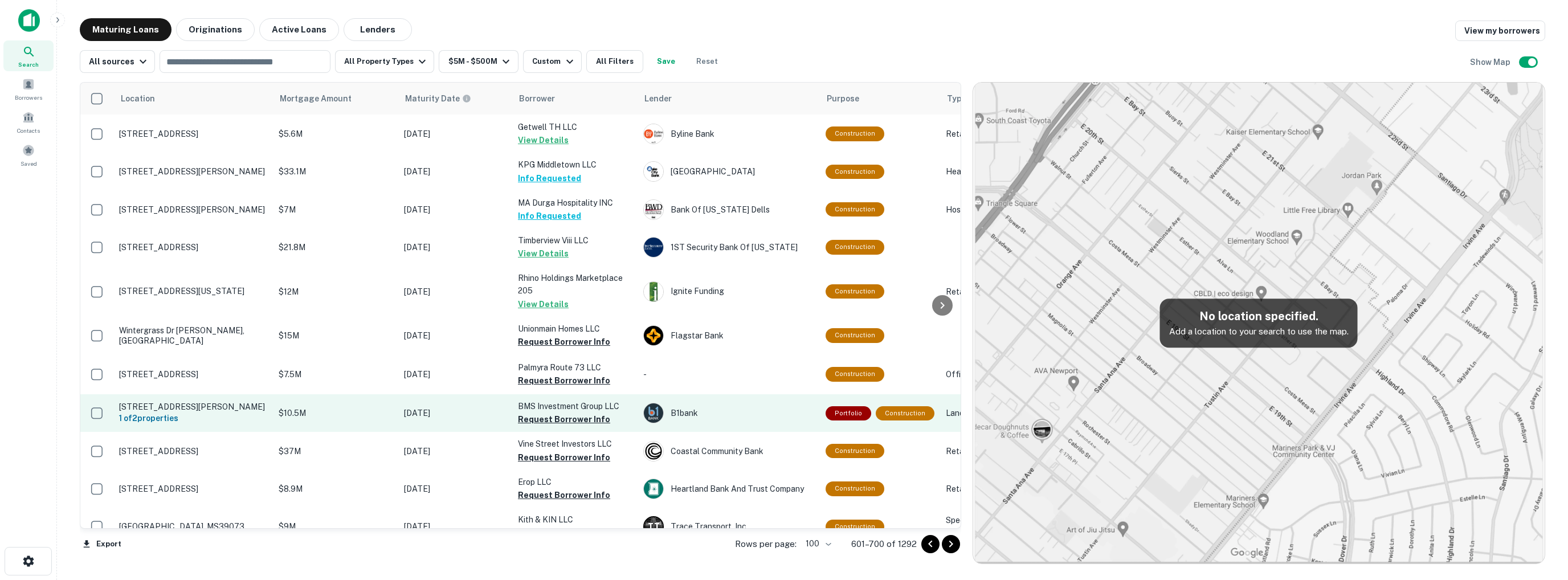
scroll to position [3043, 0]
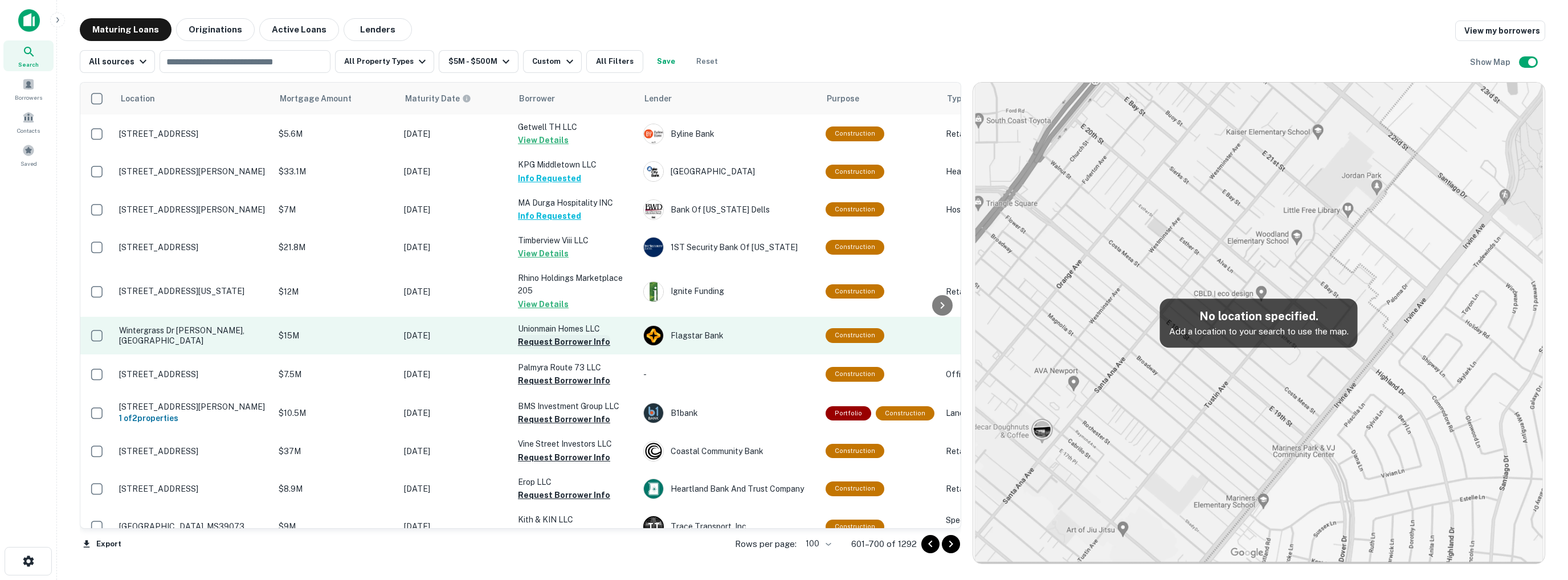
click at [566, 335] on button "Request Borrower Info" at bounding box center [564, 342] width 93 height 13
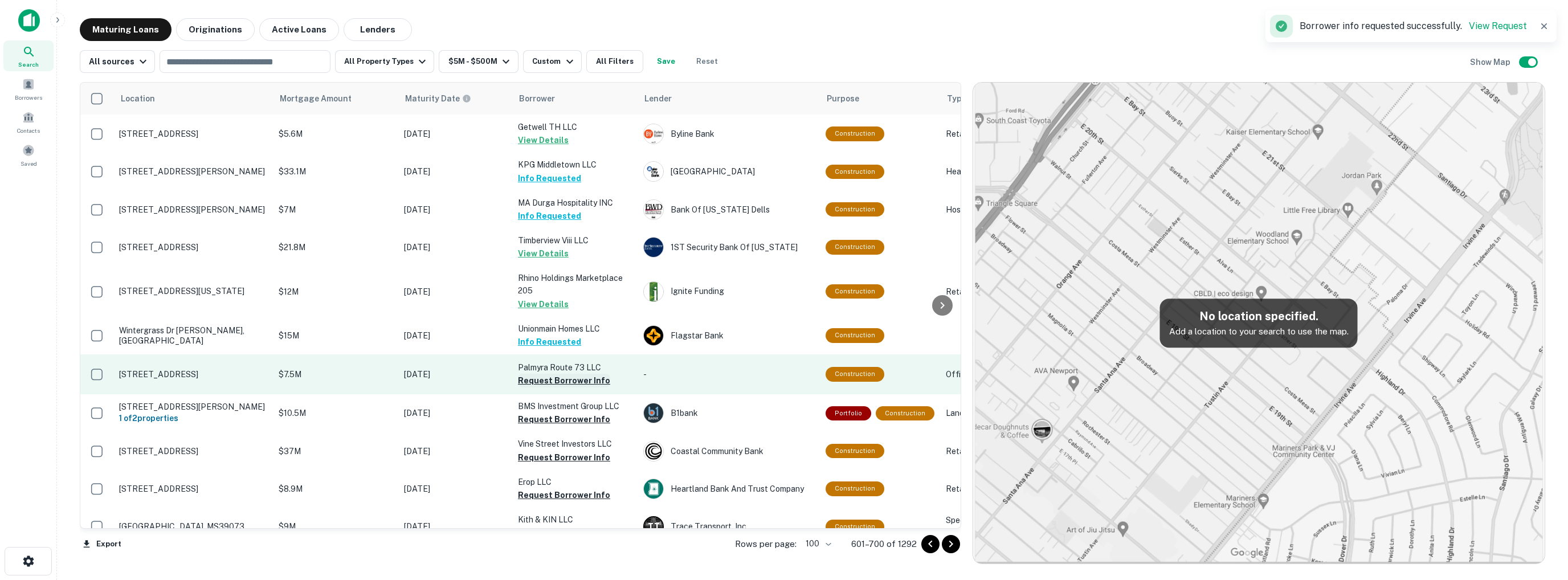
click at [560, 374] on button "Request Borrower Info" at bounding box center [564, 380] width 93 height 13
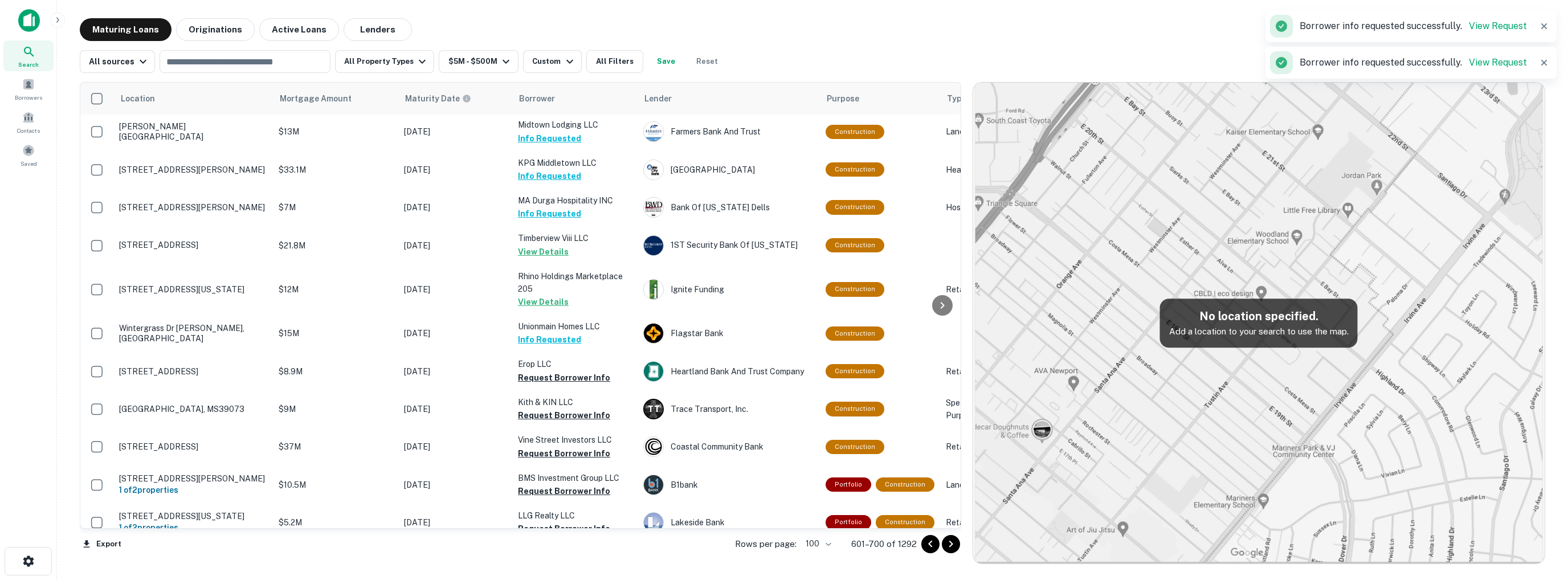
scroll to position [3041, 0]
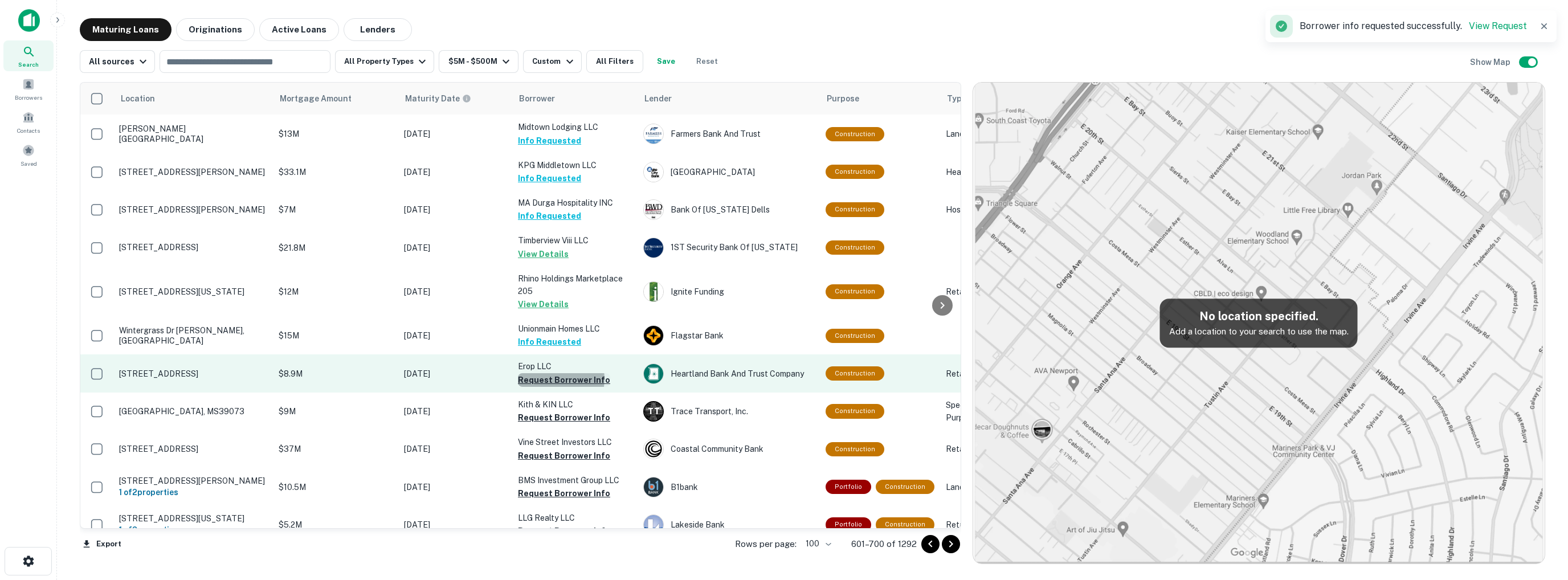
click at [551, 373] on button "Request Borrower Info" at bounding box center [564, 380] width 93 height 13
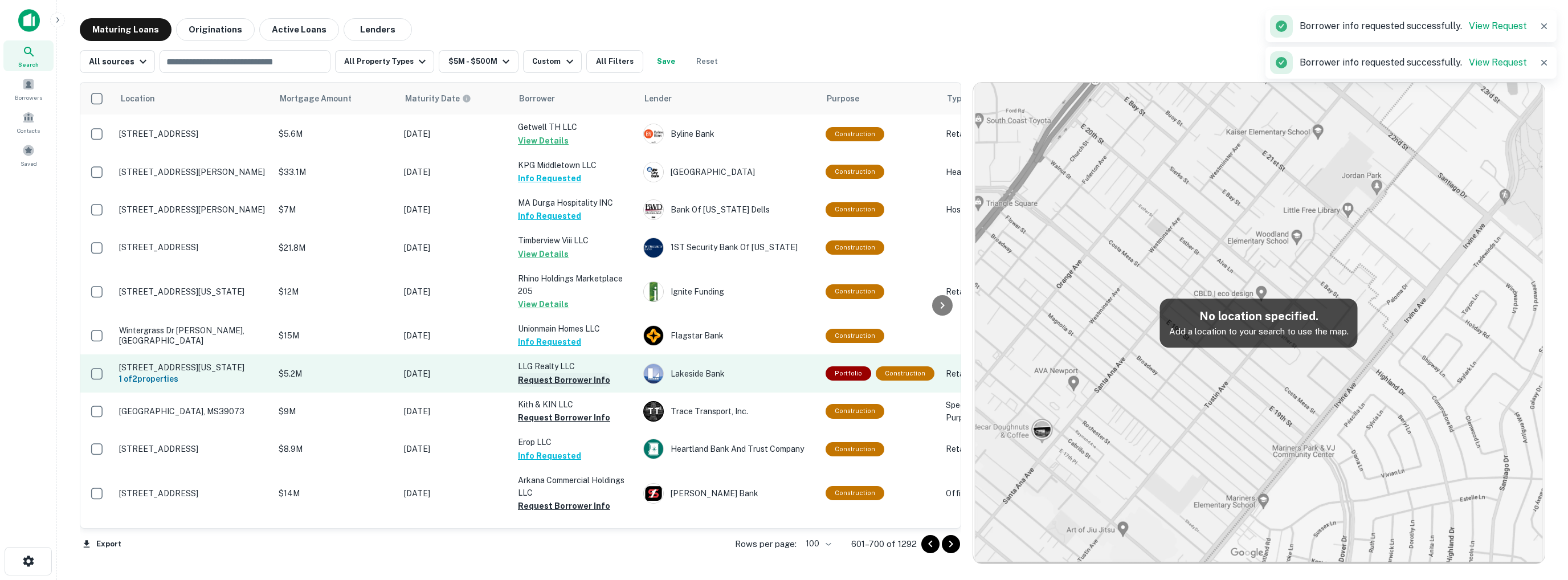
click at [551, 373] on button "Request Borrower Info" at bounding box center [564, 380] width 93 height 13
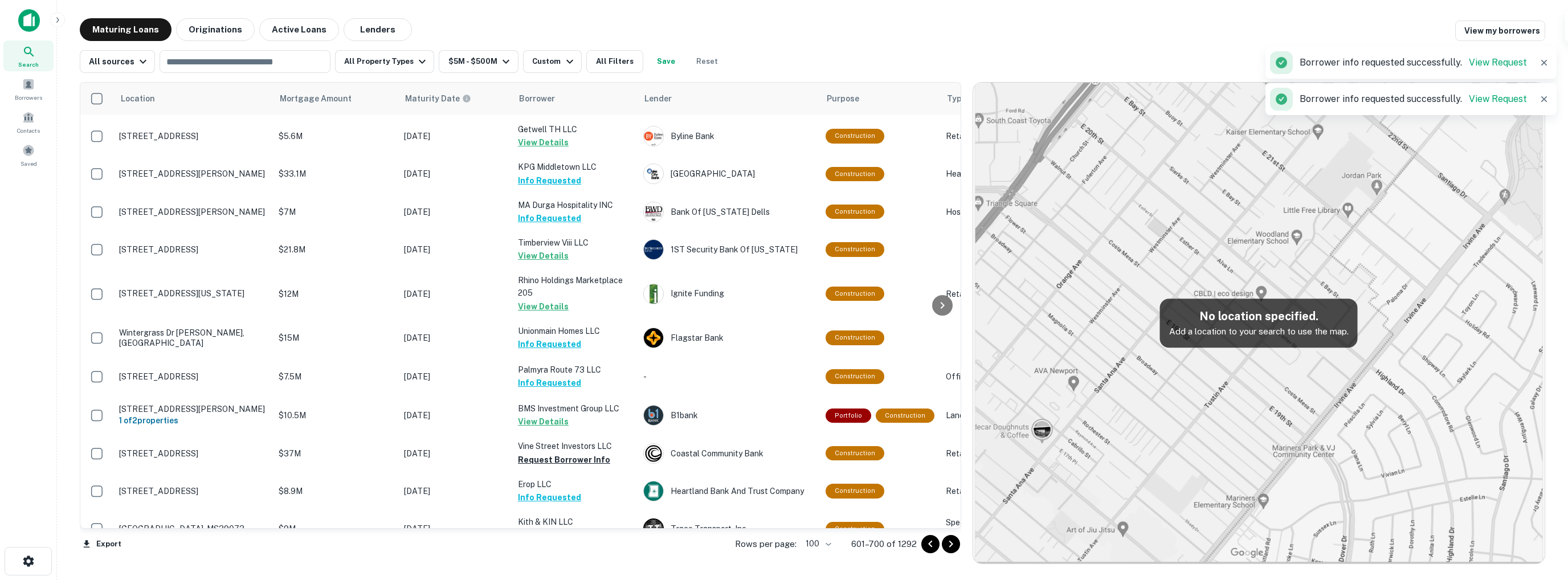
scroll to position [3043, 0]
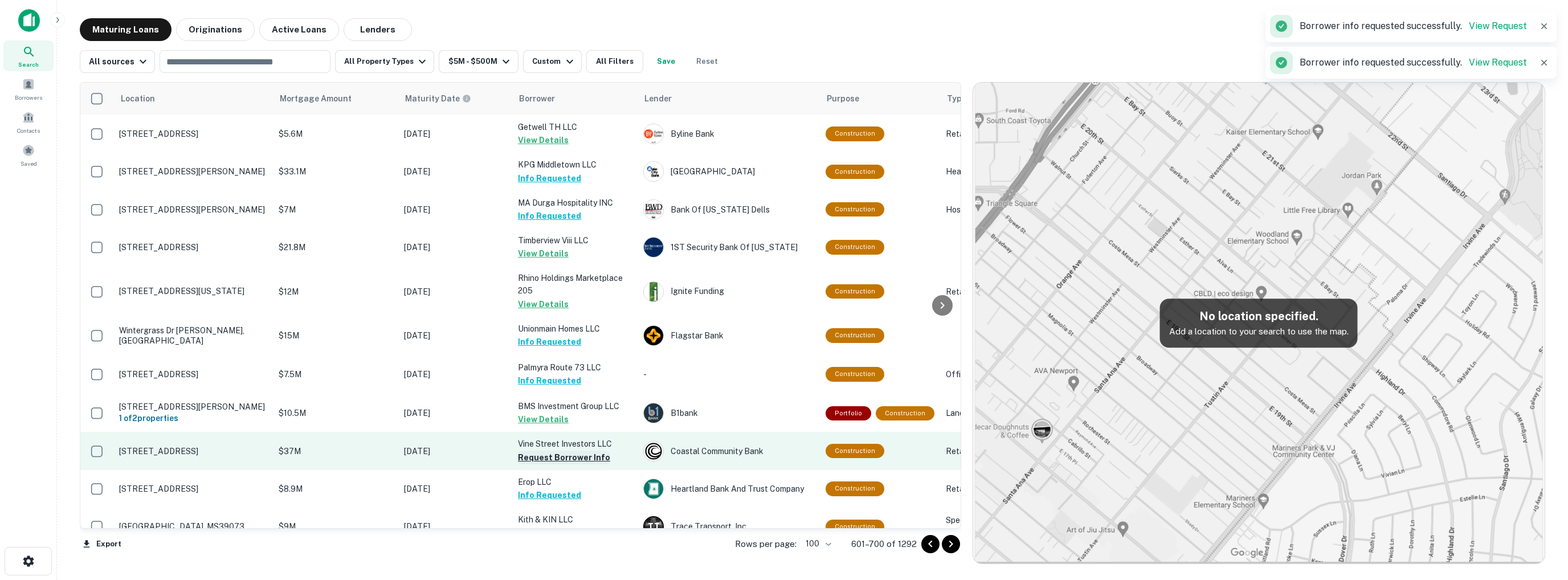
click at [559, 451] on button "Request Borrower Info" at bounding box center [564, 457] width 93 height 13
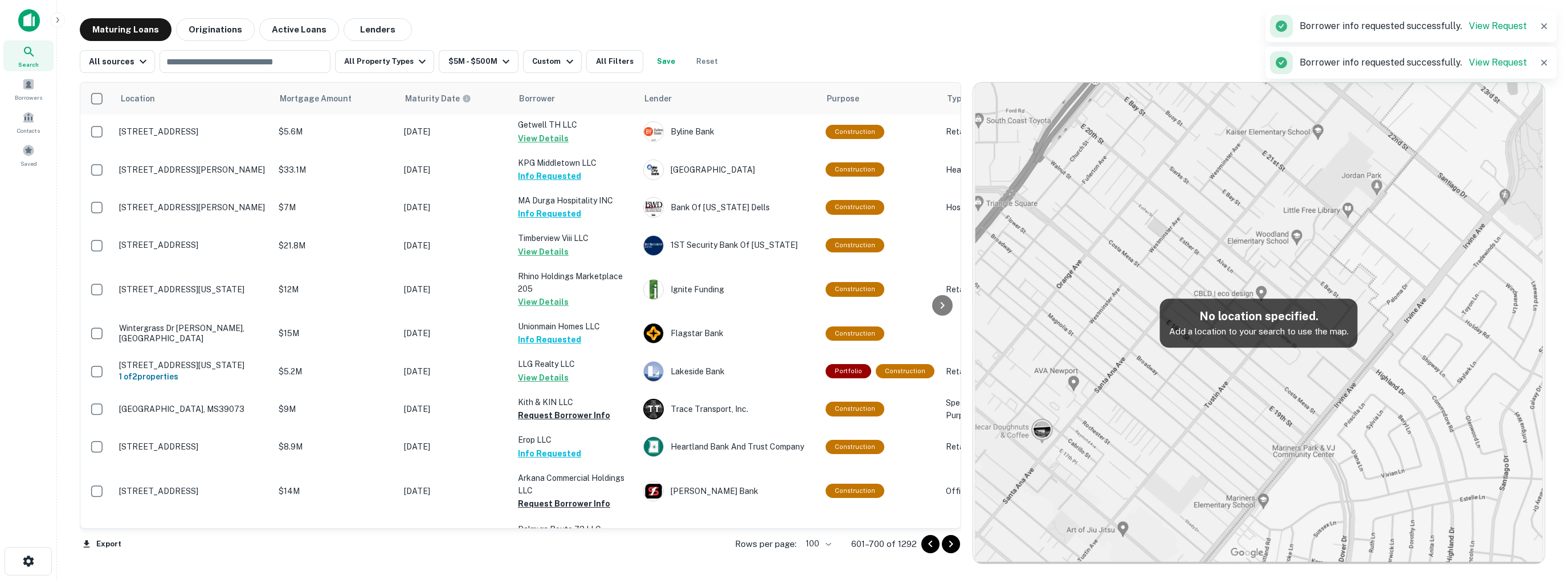
scroll to position [3098, 0]
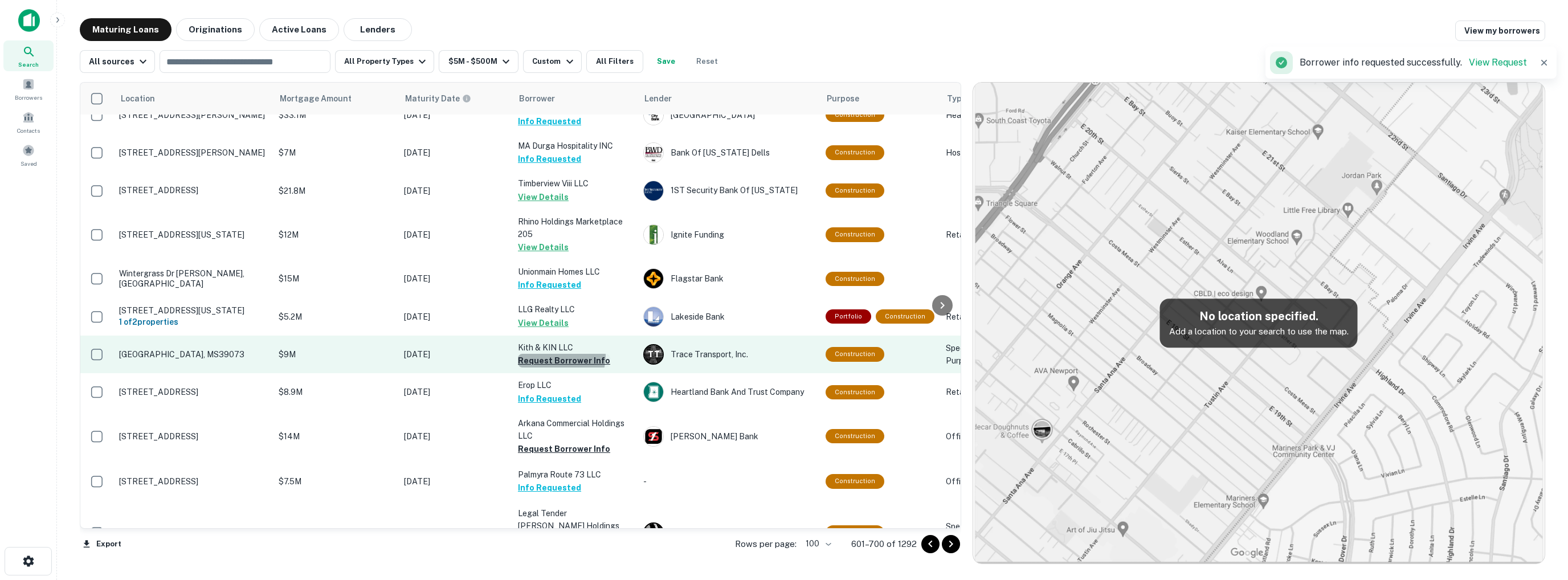
click at [553, 354] on button "Request Borrower Info" at bounding box center [564, 361] width 93 height 13
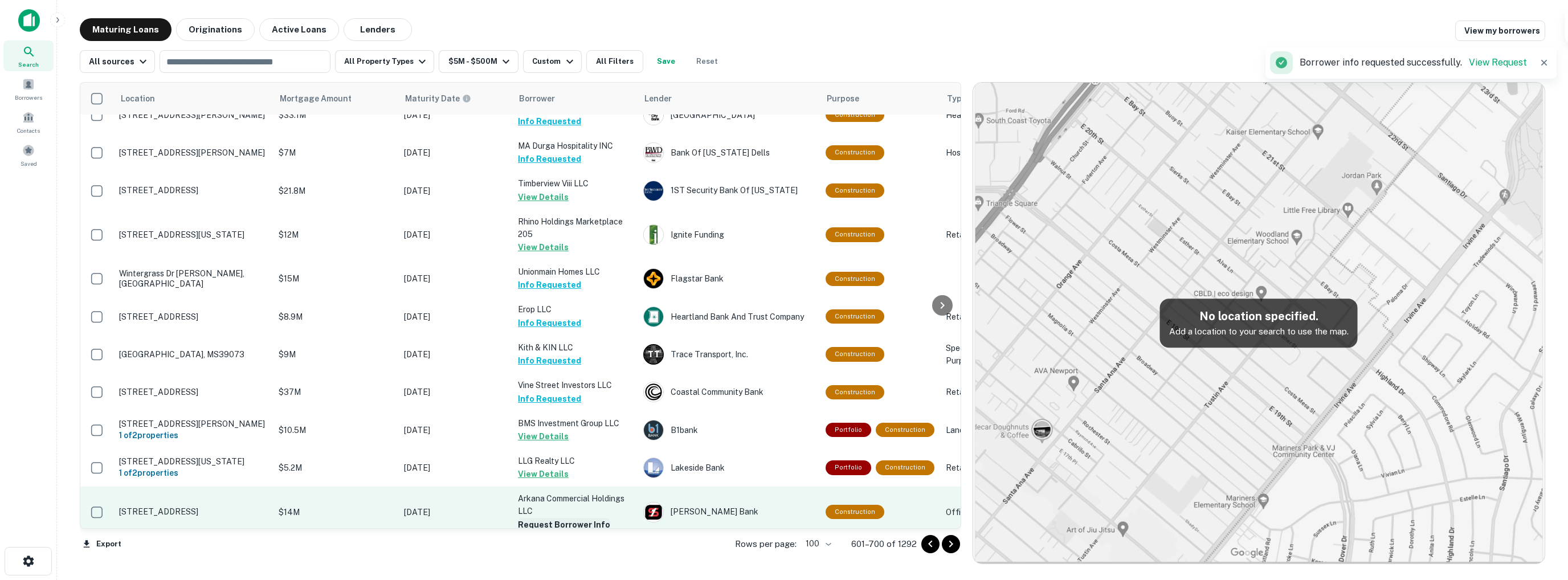
click at [567, 518] on button "Request Borrower Info" at bounding box center [564, 525] width 93 height 13
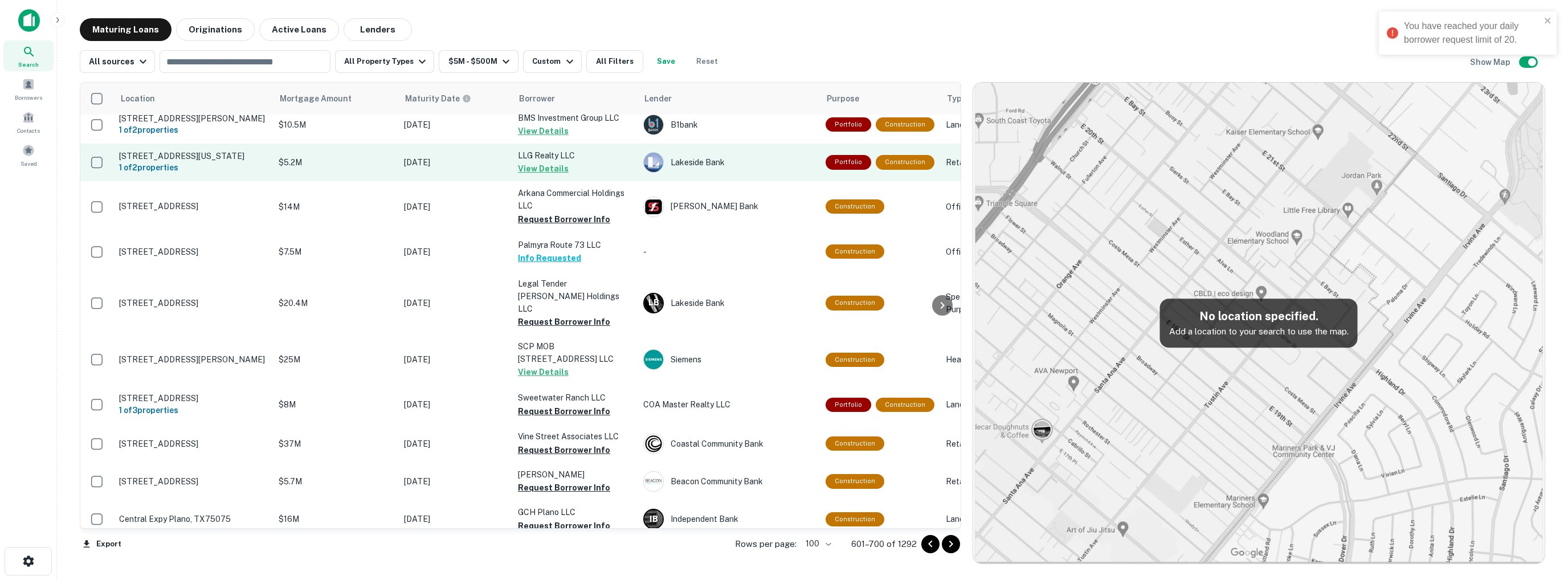
scroll to position [3383, 0]
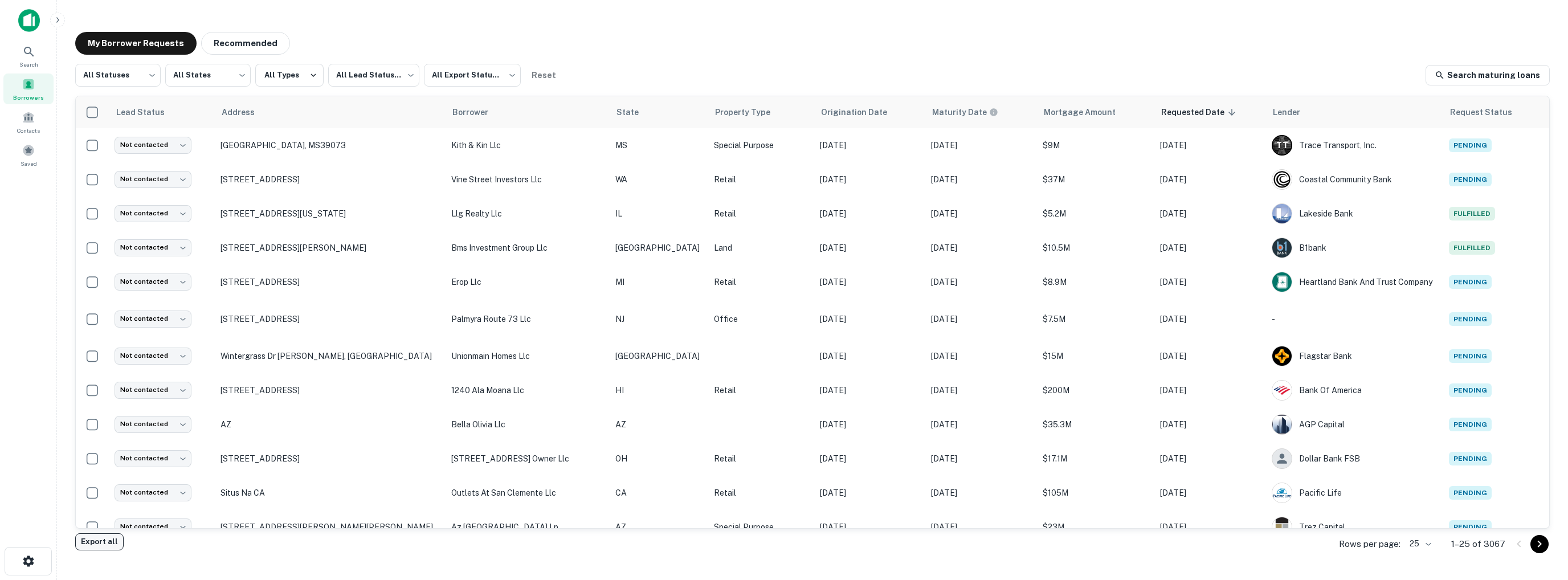
click at [93, 540] on button "Export all" at bounding box center [99, 542] width 48 height 17
